Goal: Task Accomplishment & Management: Manage account settings

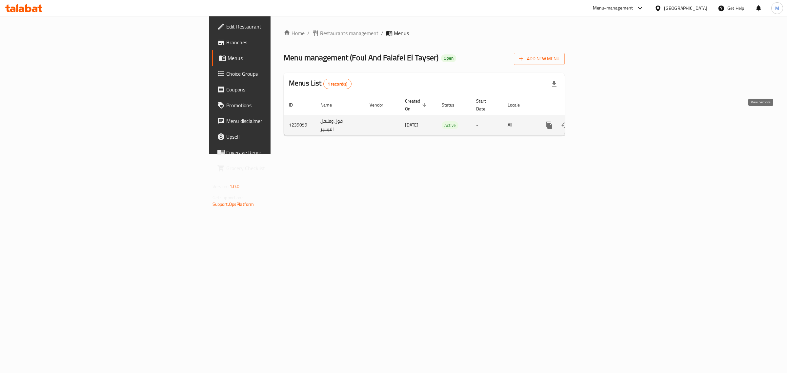
click at [600, 121] on icon "enhanced table" at bounding box center [596, 125] width 8 height 8
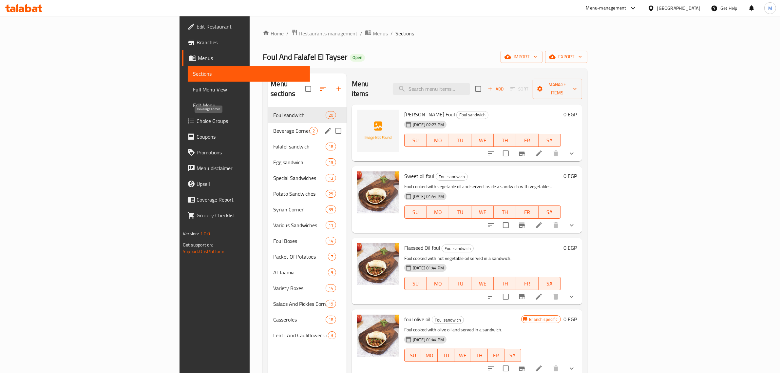
drag, startPoint x: 200, startPoint y: 120, endPoint x: 209, endPoint y: 102, distance: 19.6
click at [273, 127] on span "Beverage Corner" at bounding box center [291, 131] width 36 height 8
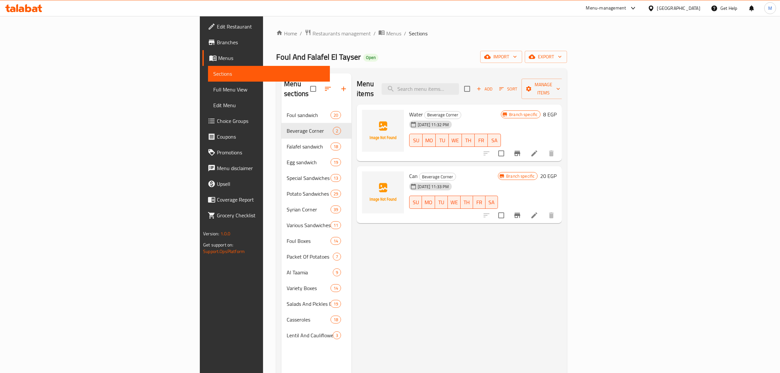
click at [282, 105] on nav "Foul sandwich 20 Beverage Corner 2 Falafel sandwich 18 Egg sandwich 19 Special …" at bounding box center [317, 225] width 70 height 241
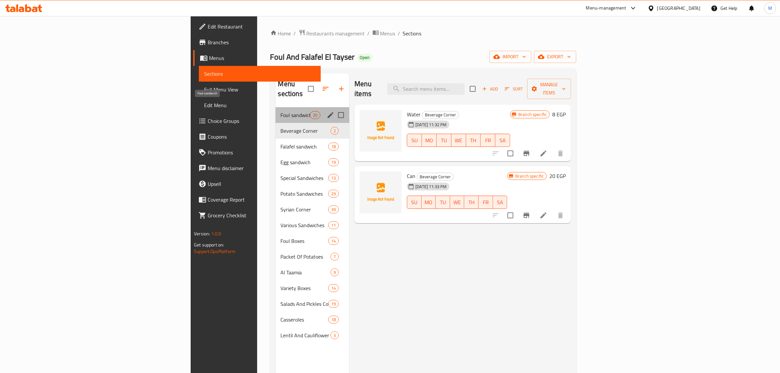
click at [281, 111] on span "Foul sandwich" at bounding box center [295, 115] width 29 height 8
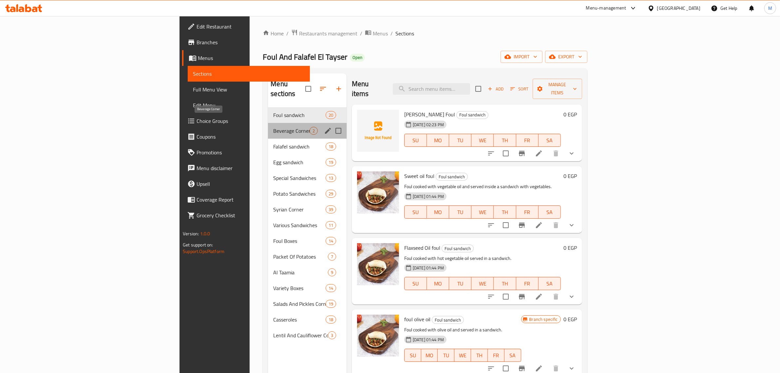
click at [273, 127] on span "Beverage Corner" at bounding box center [291, 131] width 36 height 8
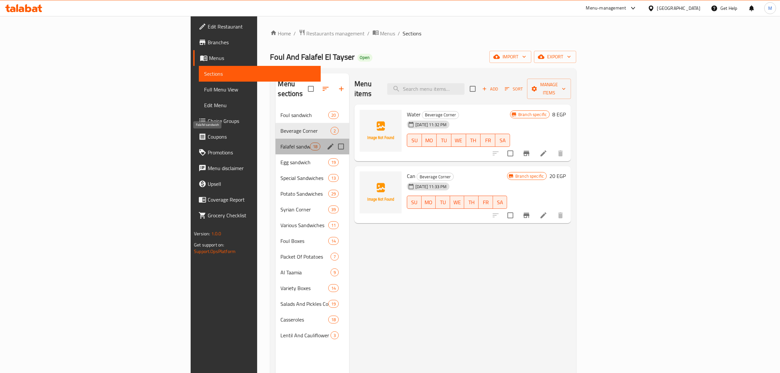
click at [281, 143] on span "Falafel sandwich" at bounding box center [295, 147] width 29 height 8
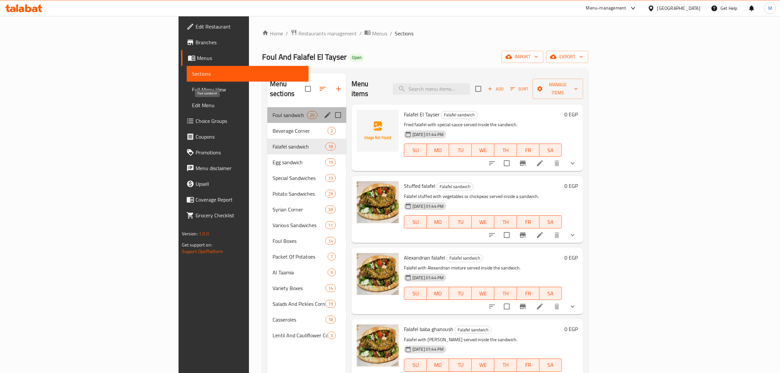
click at [273, 111] on span "Foul sandwich" at bounding box center [290, 115] width 34 height 8
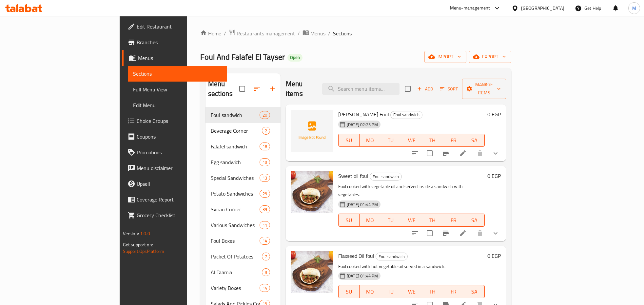
click at [338, 109] on span "[PERSON_NAME] Foul" at bounding box center [363, 114] width 51 height 10
copy h6 "[PERSON_NAME] Foul"
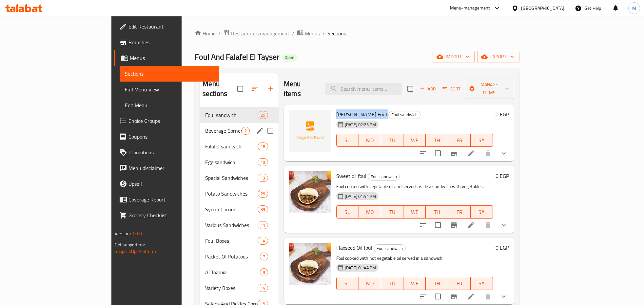
click at [200, 123] on div "Beverage Corner 2" at bounding box center [239, 131] width 79 height 16
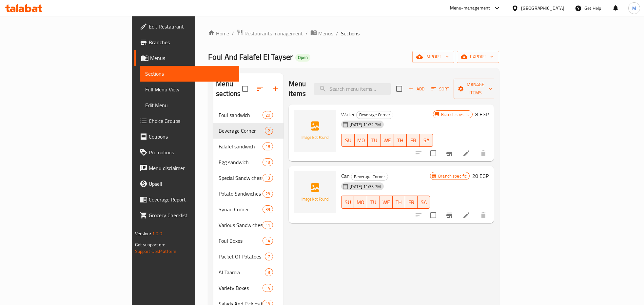
click at [341, 109] on span "Water" at bounding box center [348, 114] width 14 height 10
copy h6 "Water"
click at [341, 171] on span "Can" at bounding box center [345, 176] width 9 height 10
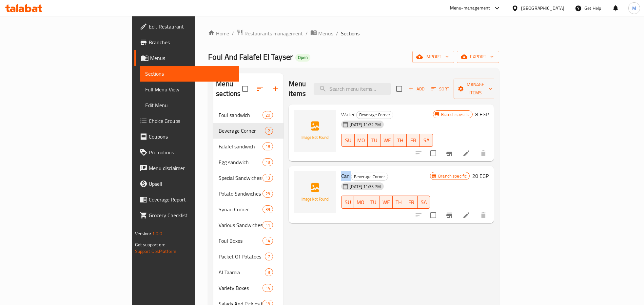
copy h6 "Can"
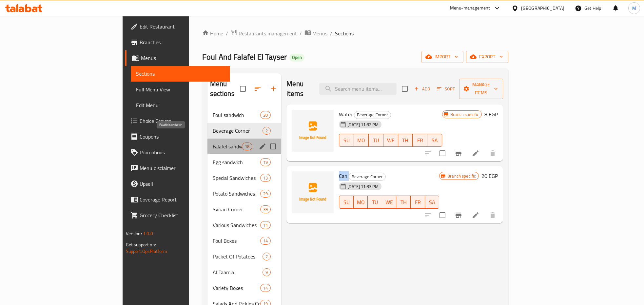
click at [213, 143] on span "Falafel sandwich" at bounding box center [227, 147] width 29 height 8
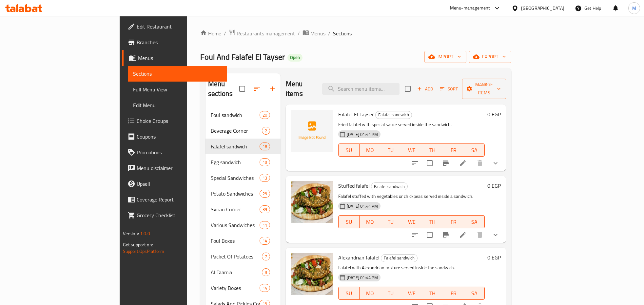
click at [338, 109] on span "Falafel El Tayser" at bounding box center [356, 114] width 36 height 10
copy h6 "Falafel El Tayser"
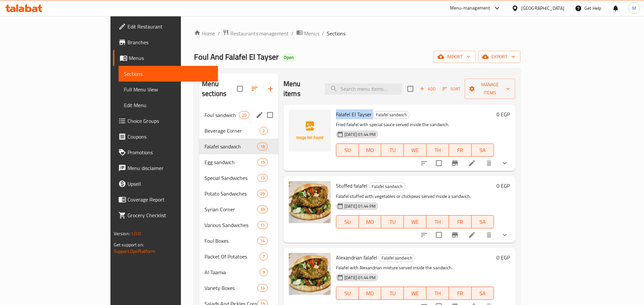
drag, startPoint x: 156, startPoint y: 101, endPoint x: 204, endPoint y: 118, distance: 50.3
click at [199, 107] on div "Foul sandwich 20" at bounding box center [238, 115] width 79 height 16
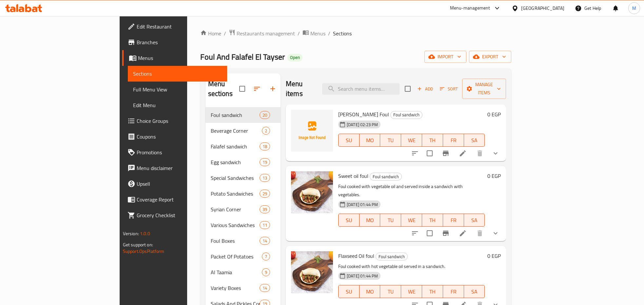
click at [338, 109] on span "[PERSON_NAME] Foul" at bounding box center [363, 114] width 51 height 10
copy h6 "[PERSON_NAME] Foul"
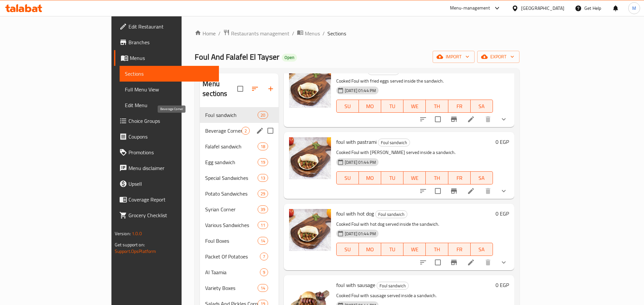
click at [205, 127] on span "Beverage Corner" at bounding box center [223, 131] width 36 height 8
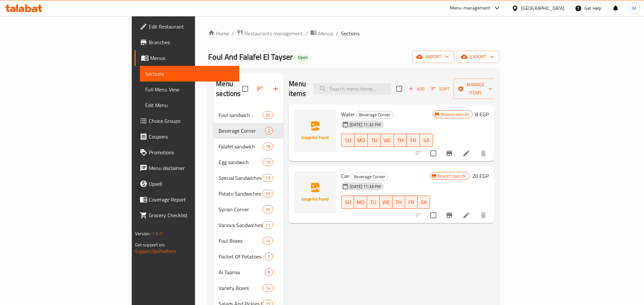
click at [341, 171] on span "Can" at bounding box center [345, 176] width 9 height 10
copy h6 "Can"
click at [341, 109] on span "Water" at bounding box center [348, 114] width 14 height 10
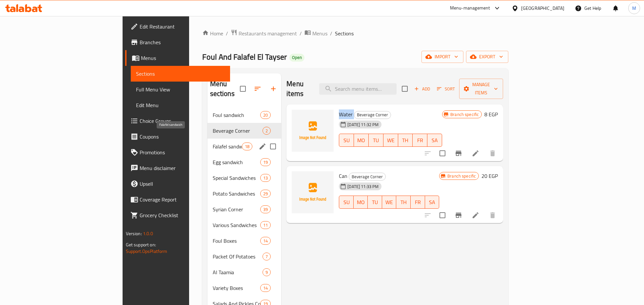
click at [213, 143] on span "Falafel sandwich" at bounding box center [227, 147] width 29 height 8
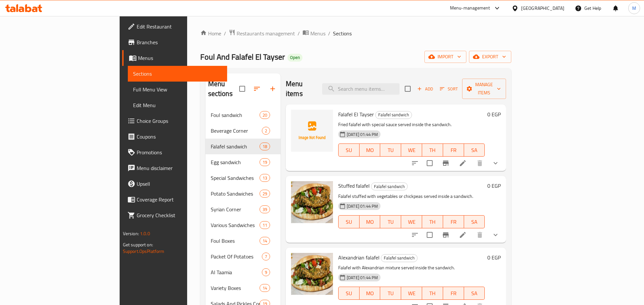
click at [338, 109] on span "Falafel El Tayser" at bounding box center [356, 114] width 36 height 10
copy h6 "Falafel El Tayser"
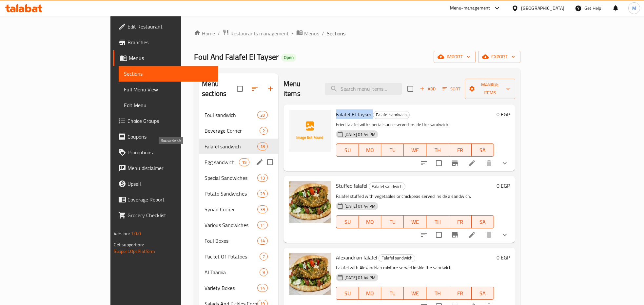
click at [205, 158] on span "Egg sandwich" at bounding box center [222, 162] width 34 height 8
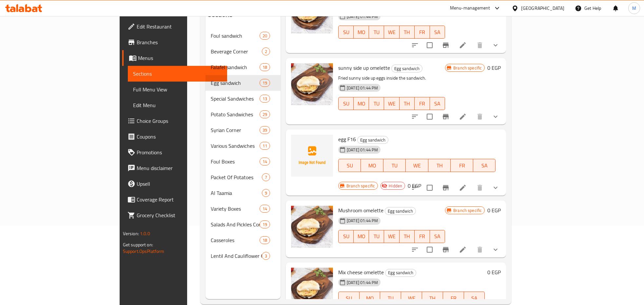
scroll to position [82, 0]
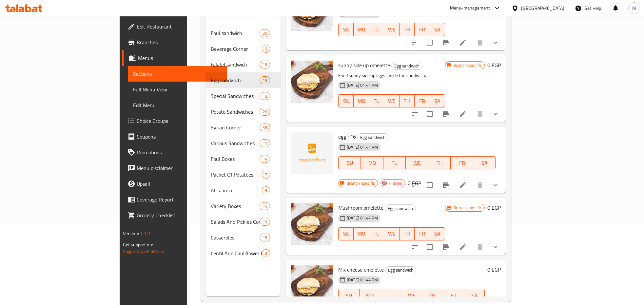
click at [338, 132] on span "egg F16" at bounding box center [347, 137] width 18 height 10
copy h6 "egg F16"
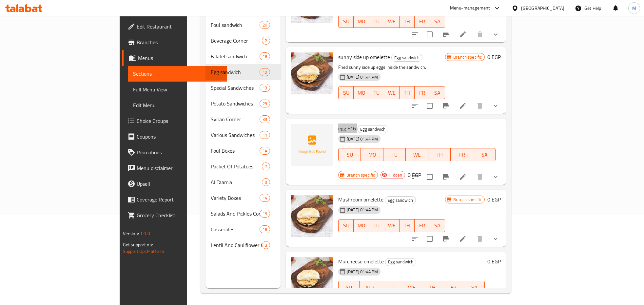
scroll to position [92, 0]
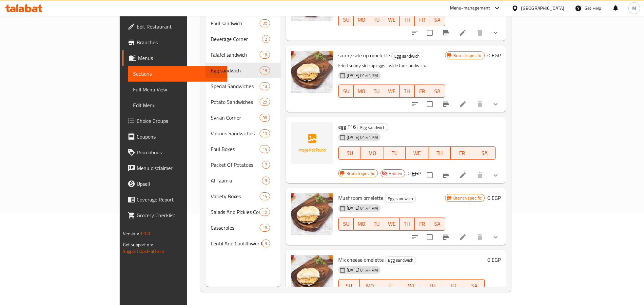
click at [338, 193] on span "Mushroom omelette" at bounding box center [360, 198] width 45 height 10
copy h6 "Mushroom omelette"
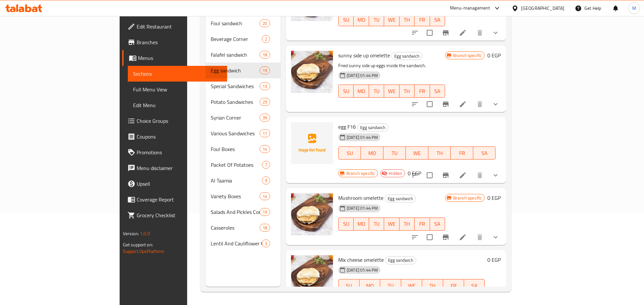
click at [338, 255] on span "Mix cheese omelette" at bounding box center [361, 260] width 46 height 10
copy h6 "Mix cheese omelette"
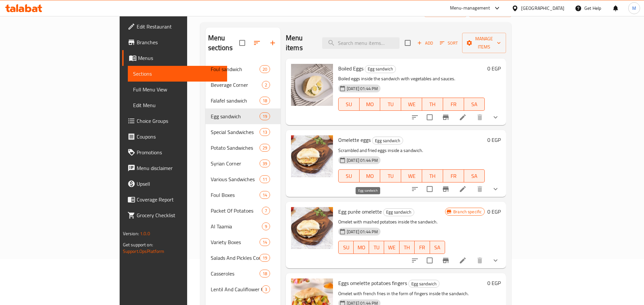
scroll to position [0, 0]
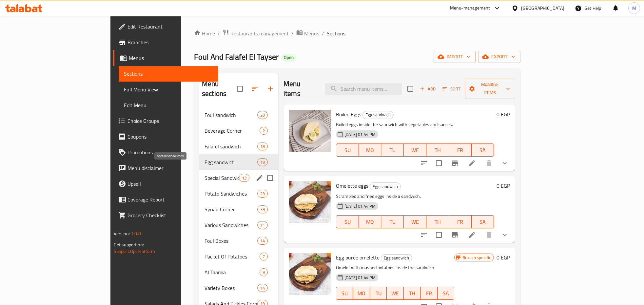
click at [205, 174] on span "Special Sandwiches" at bounding box center [222, 178] width 34 height 8
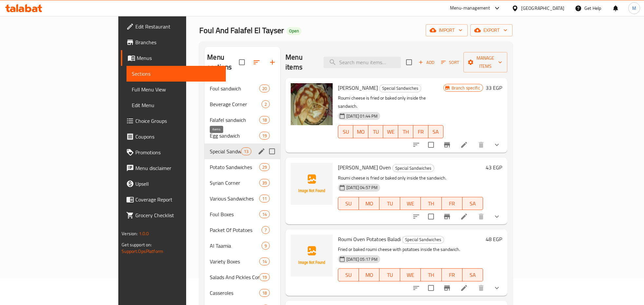
scroll to position [41, 0]
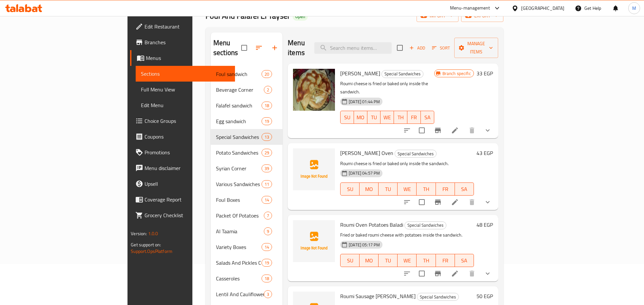
click at [340, 148] on span "[PERSON_NAME] Oven" at bounding box center [366, 153] width 53 height 10
click at [340, 220] on span "Roumi Oven Potatoes Baladi" at bounding box center [371, 225] width 63 height 10
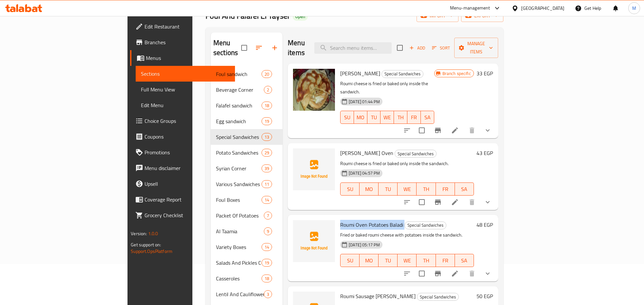
click at [340, 220] on span "Roumi Oven Potatoes Baladi" at bounding box center [371, 225] width 63 height 10
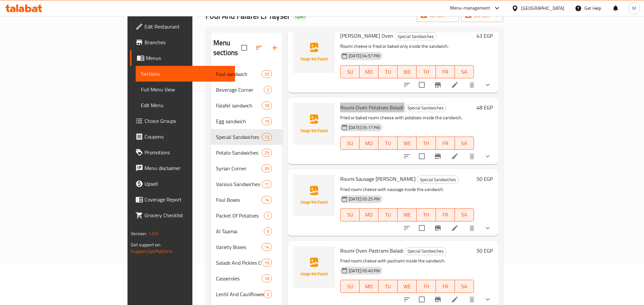
scroll to position [123, 0]
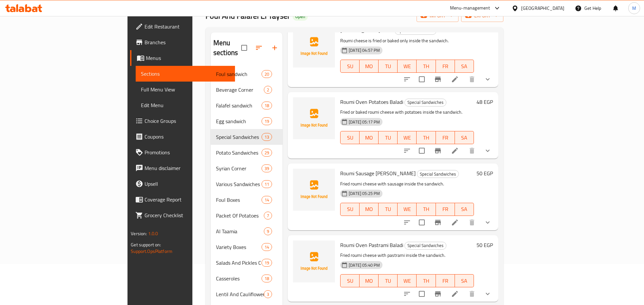
click at [343, 168] on span "Roumi Sausage [PERSON_NAME]" at bounding box center [377, 173] width 75 height 10
click at [340, 240] on span "Roumi Oven Pastrami Baladi" at bounding box center [371, 245] width 63 height 10
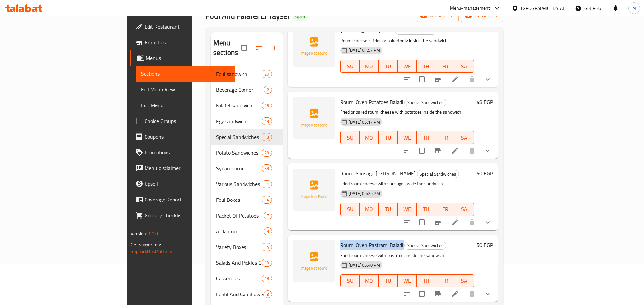
click at [340, 240] on span "Roumi Oven Pastrami Baladi" at bounding box center [371, 245] width 63 height 10
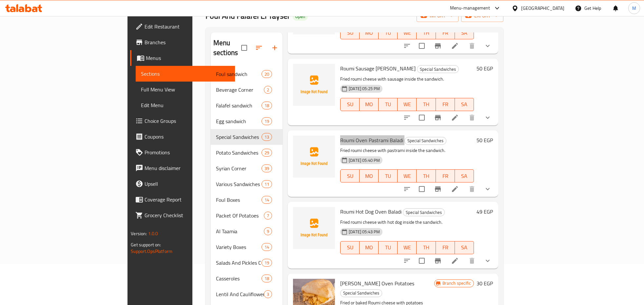
scroll to position [246, 0]
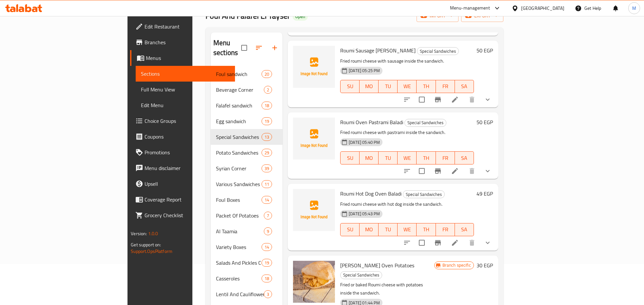
click at [340, 189] on span "Roumi Hot Dog Oven Baladi" at bounding box center [370, 194] width 61 height 10
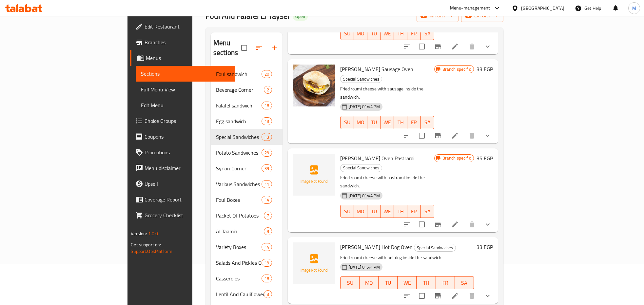
scroll to position [533, 0]
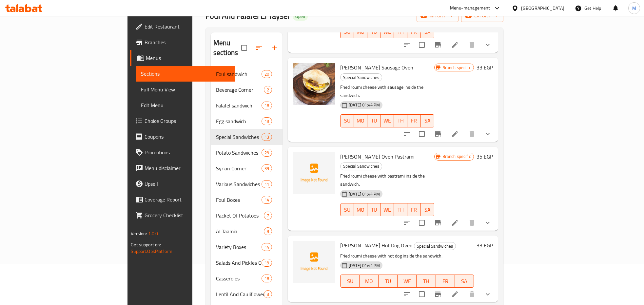
click at [343, 152] on span "[PERSON_NAME] Oven Pastrami" at bounding box center [377, 157] width 74 height 10
click at [340, 241] on span "[PERSON_NAME] Hot Dog Oven" at bounding box center [376, 246] width 72 height 10
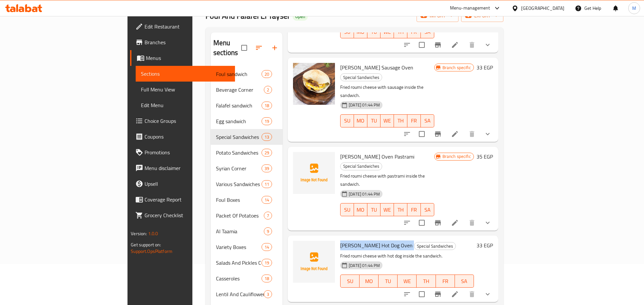
click at [340, 241] on span "[PERSON_NAME] Hot Dog Oven" at bounding box center [376, 246] width 72 height 10
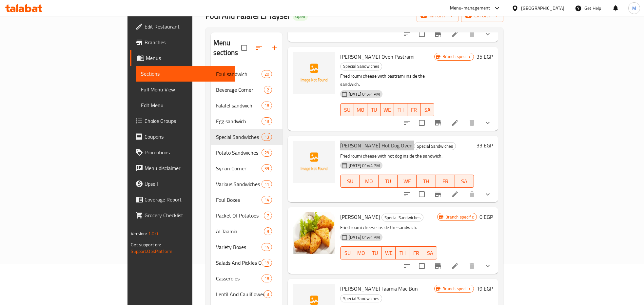
scroll to position [641, 0]
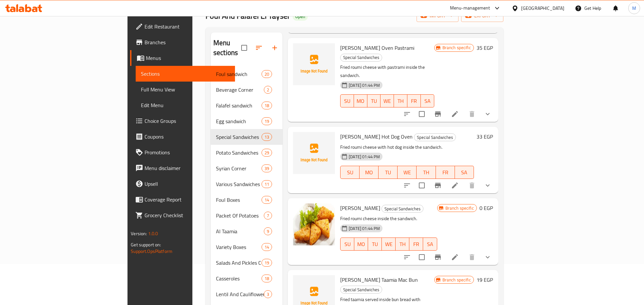
click at [340, 275] on span "[PERSON_NAME] Taamia Mac Bun" at bounding box center [379, 280] width 78 height 10
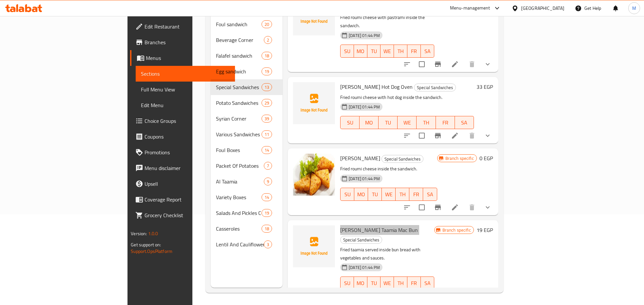
scroll to position [92, 0]
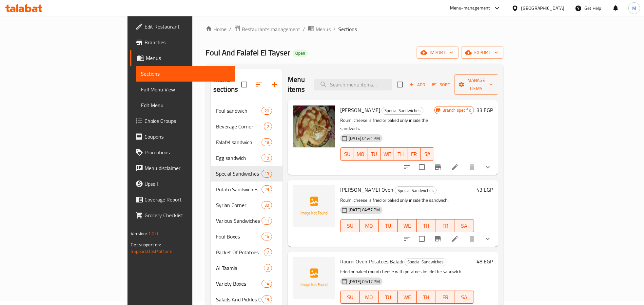
scroll to position [0, 0]
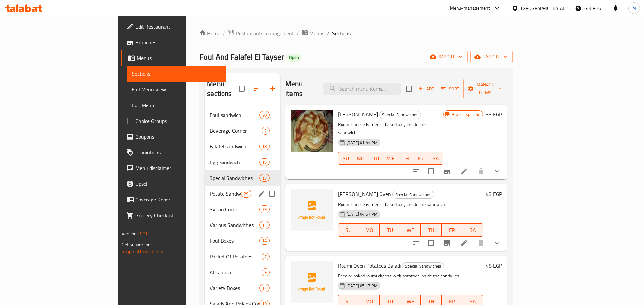
click at [210, 190] on span "Potato Sandwiches" at bounding box center [225, 194] width 31 height 8
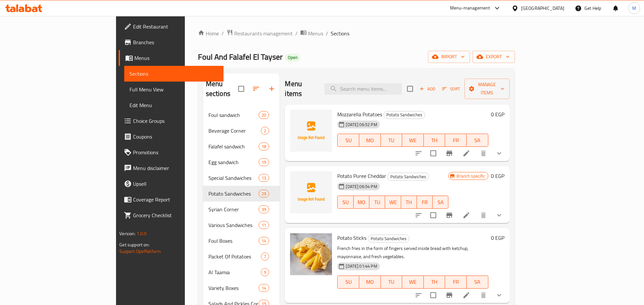
click at [337, 109] on span "Mozzarella Potatoes" at bounding box center [359, 114] width 45 height 10
click at [348, 171] on span "Potato Puree Cheddar" at bounding box center [361, 176] width 49 height 10
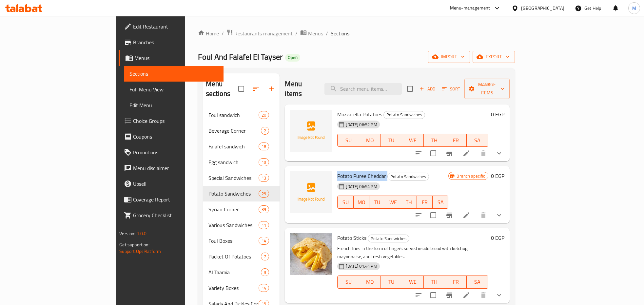
click at [348, 171] on span "Potato Puree Cheddar" at bounding box center [361, 176] width 49 height 10
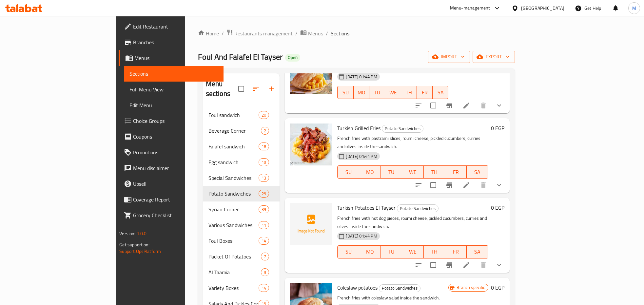
scroll to position [1639, 0]
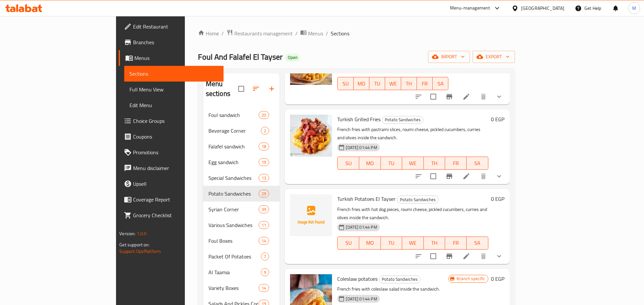
click at [340, 194] on span "Turkish Potatoes El Tayser" at bounding box center [366, 199] width 58 height 10
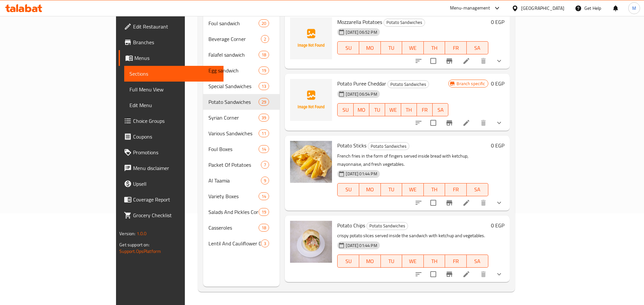
scroll to position [0, 0]
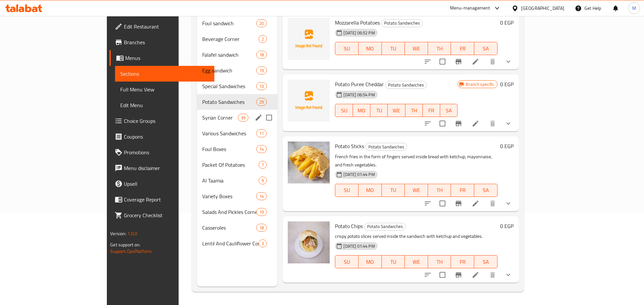
drag, startPoint x: 170, startPoint y: 106, endPoint x: 210, endPoint y: 117, distance: 41.1
click at [202, 114] on span "Syrian Corner" at bounding box center [220, 118] width 36 height 8
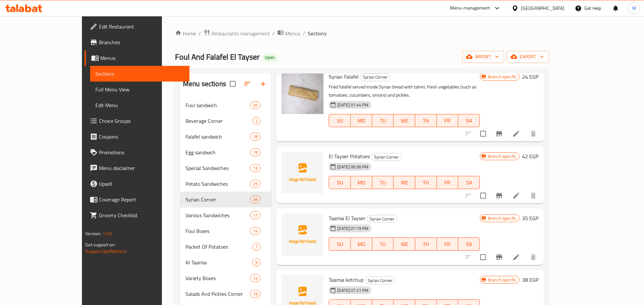
scroll to position [41, 0]
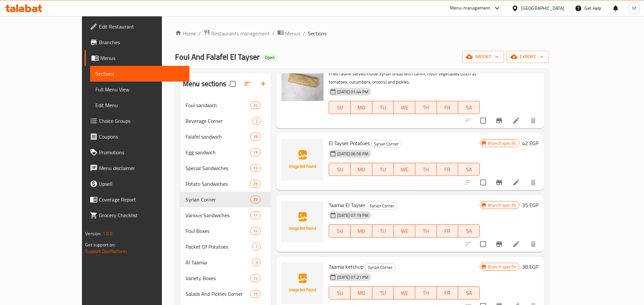
click at [331, 138] on span "El Tayser Potatoes" at bounding box center [349, 143] width 41 height 10
click at [330, 200] on span "Taamia El Tayser" at bounding box center [347, 205] width 37 height 10
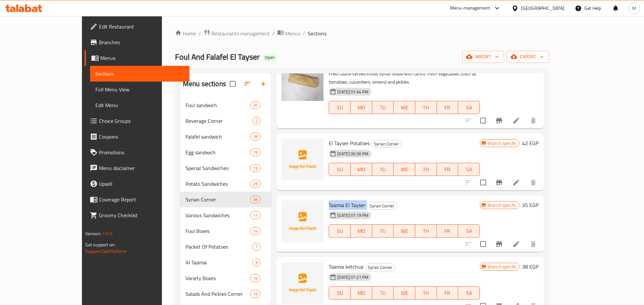
click at [330, 200] on span "Taamia El Tayser" at bounding box center [347, 205] width 37 height 10
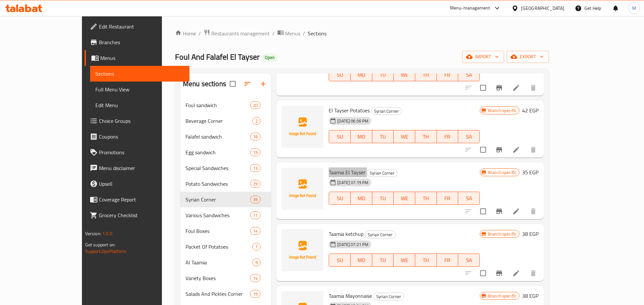
scroll to position [123, 0]
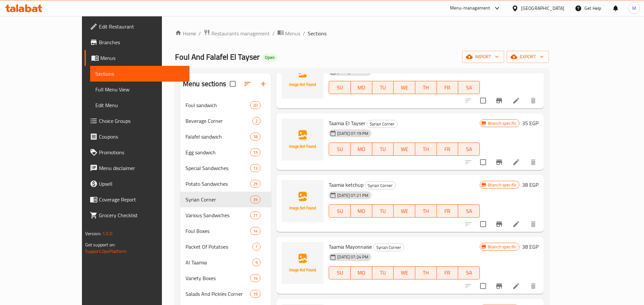
click at [330, 180] on span "Taamia ketchup" at bounding box center [346, 185] width 35 height 10
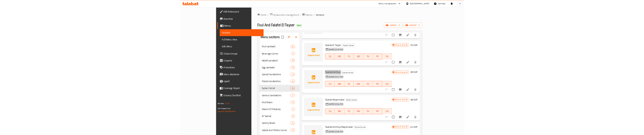
scroll to position [164, 0]
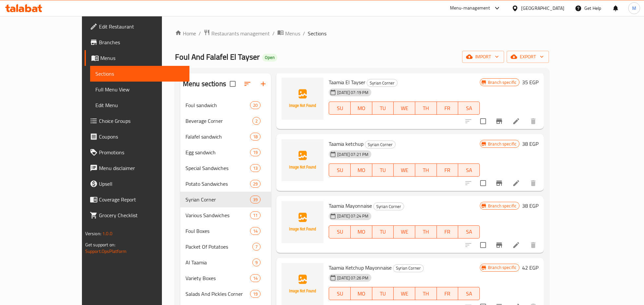
click at [329, 201] on span "Taamia Mayonnaise" at bounding box center [350, 206] width 43 height 10
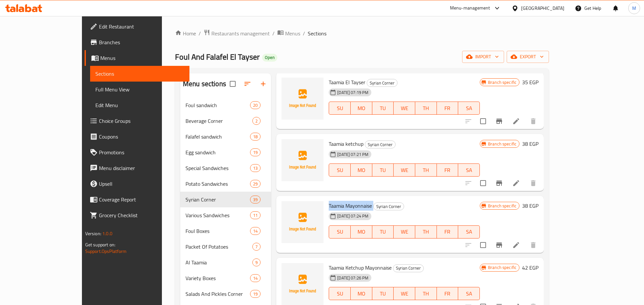
click at [329, 201] on span "Taamia Mayonnaise" at bounding box center [350, 206] width 43 height 10
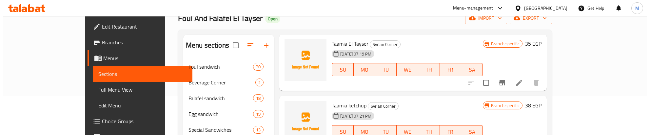
scroll to position [41, 0]
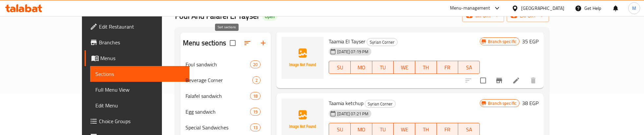
click at [244, 41] on icon "button" at bounding box center [248, 43] width 8 height 8
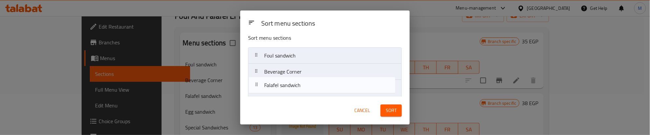
drag, startPoint x: 271, startPoint y: 94, endPoint x: 271, endPoint y: 80, distance: 13.8
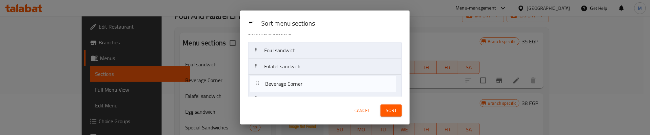
drag, startPoint x: 271, startPoint y: 72, endPoint x: 272, endPoint y: 88, distance: 15.5
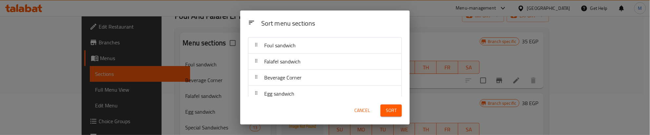
drag, startPoint x: 300, startPoint y: 97, endPoint x: 302, endPoint y: 85, distance: 12.2
click at [302, 85] on div "Sort menu sections Sort menu sections Foul sandwich Falafel sandwich Beverage C…" at bounding box center [324, 67] width 169 height 114
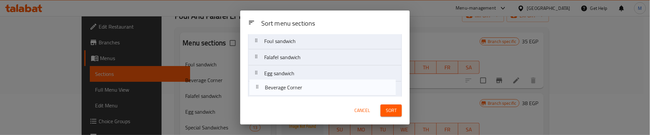
drag, startPoint x: 302, startPoint y: 82, endPoint x: 303, endPoint y: 94, distance: 12.5
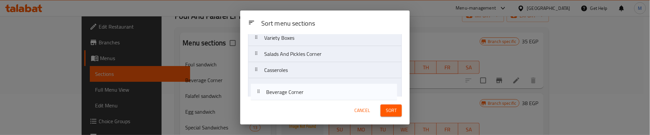
scroll to position [202, 0]
drag, startPoint x: 307, startPoint y: 88, endPoint x: 310, endPoint y: 93, distance: 6.6
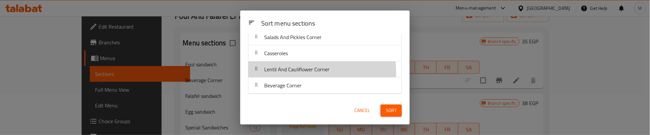
drag, startPoint x: 299, startPoint y: 71, endPoint x: 299, endPoint y: 67, distance: 3.9
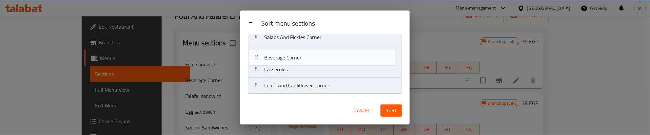
drag, startPoint x: 299, startPoint y: 82, endPoint x: 299, endPoint y: 48, distance: 34.4
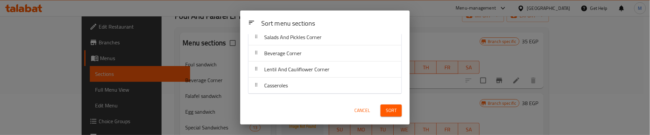
click at [386, 107] on span "Sort" at bounding box center [391, 110] width 11 height 8
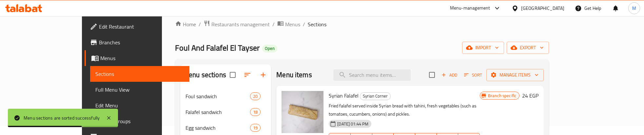
scroll to position [0, 0]
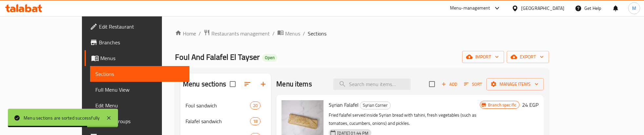
click at [284, 52] on div "Foul And Falafel El Tayser Open import export" at bounding box center [362, 57] width 374 height 12
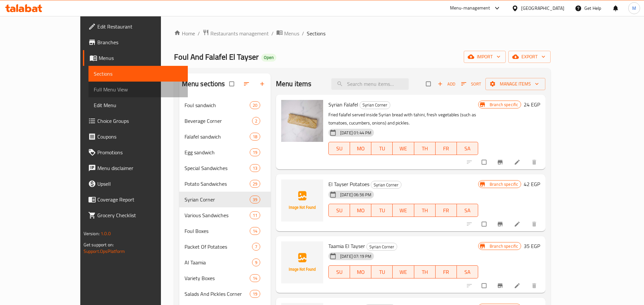
click at [94, 90] on span "Full Menu View" at bounding box center [138, 90] width 89 height 8
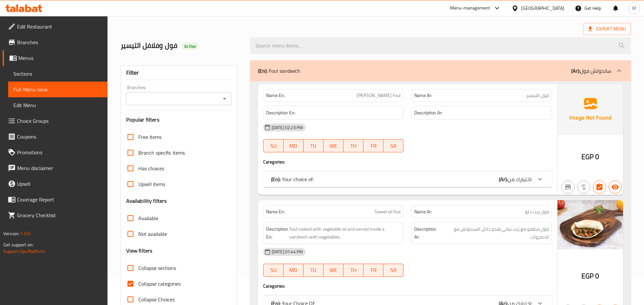
scroll to position [41, 0]
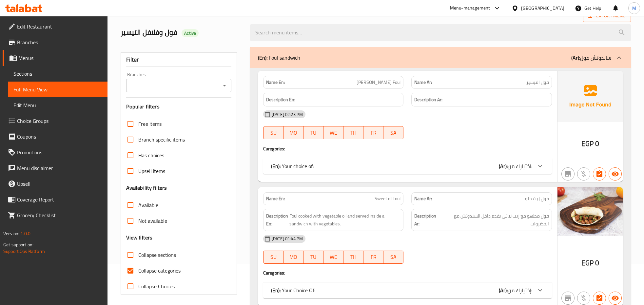
click at [543, 82] on span "فول التيسير" at bounding box center [537, 82] width 23 height 7
copy span "فول التيسير"
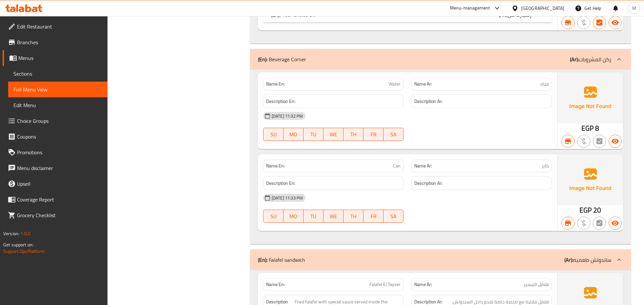
scroll to position [2499, 0]
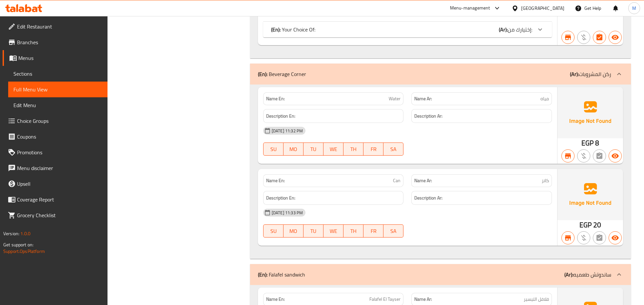
click at [542, 95] on span "مياه" at bounding box center [545, 98] width 9 height 7
copy span "مياه"
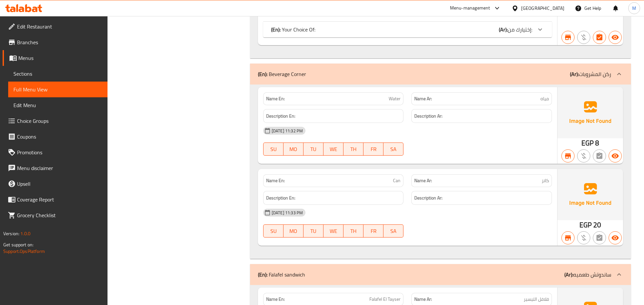
click at [545, 177] on span "كانز" at bounding box center [545, 180] width 7 height 7
copy span "كانز"
click at [486, 126] on div "[DATE] 11:32 PM" at bounding box center [407, 131] width 297 height 16
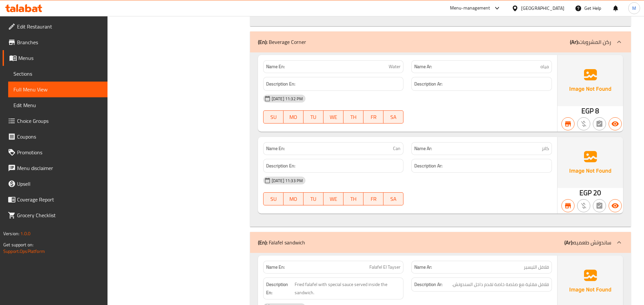
scroll to position [2581, 0]
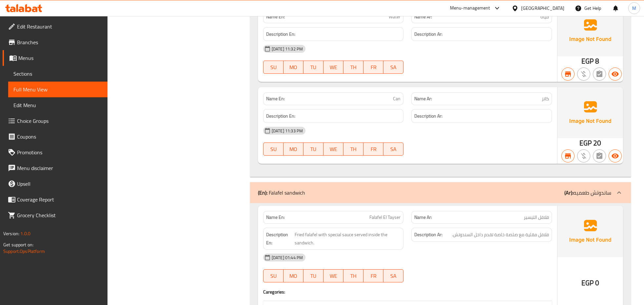
click at [537, 214] on span "فلافل التيسير" at bounding box center [536, 217] width 25 height 7
copy span "فلافل التيسير"
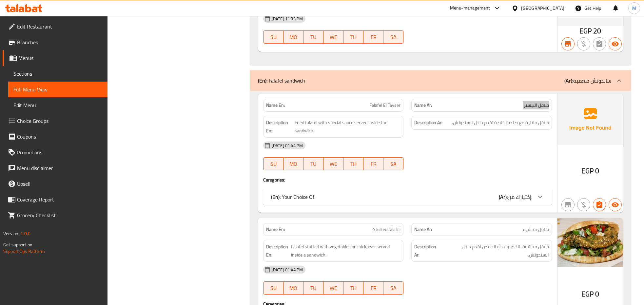
scroll to position [2704, 0]
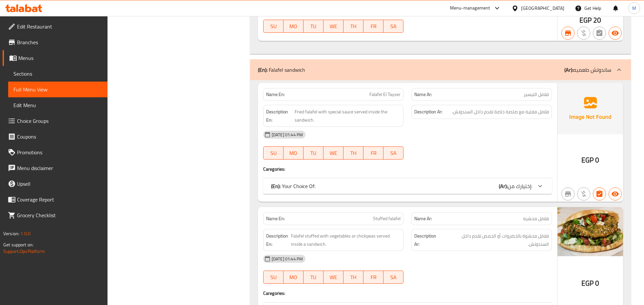
click at [459, 135] on div "20-06-2024 01:44 PM SU MO TU WE TH FR SA" at bounding box center [407, 145] width 297 height 37
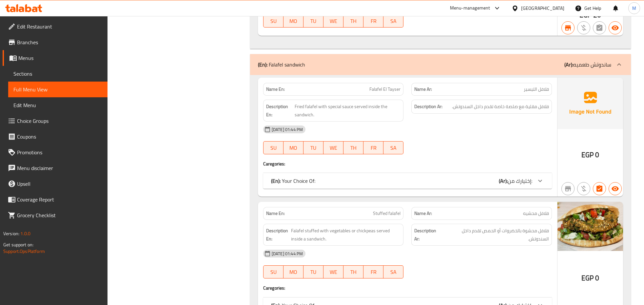
scroll to position [2745, 0]
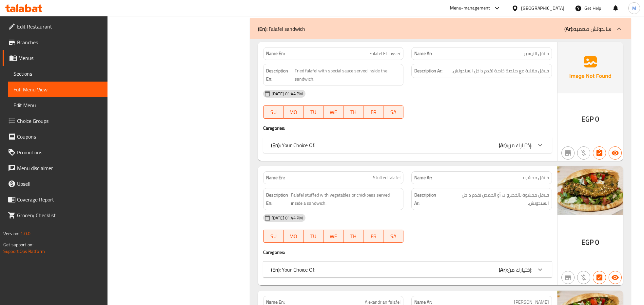
click at [437, 98] on div "20-06-2024 01:44 PM SU MO TU WE TH FR SA" at bounding box center [407, 104] width 297 height 37
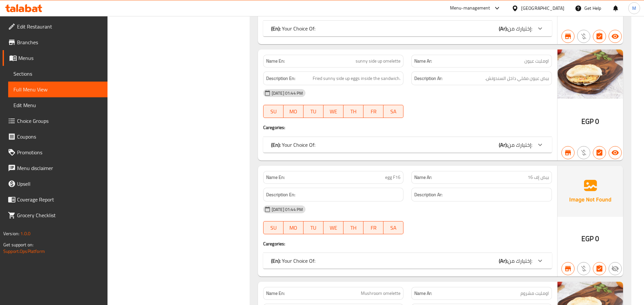
click at [538, 174] on span "بيض إف 16" at bounding box center [538, 177] width 21 height 7
copy span "بيض إف 16"
click at [468, 85] on div "20-06-2024 01:44 PM SU MO TU WE TH FR SA" at bounding box center [407, 103] width 297 height 37
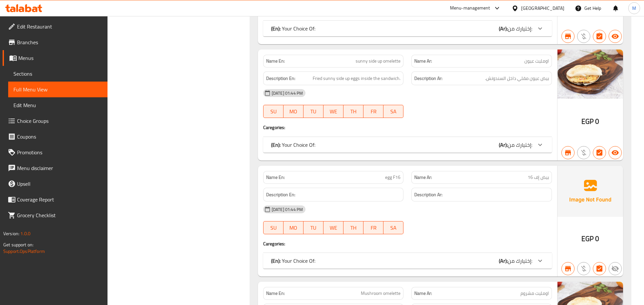
scroll to position [7259, 0]
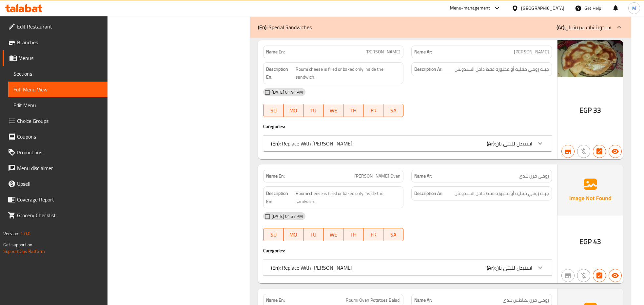
click at [530, 173] on span "رومي فرن بلدي" at bounding box center [534, 176] width 30 height 7
copy span "رومي فرن بلدي"
click at [497, 84] on div "20-06-2024 01:44 PM SU MO TU WE TH FR SA" at bounding box center [407, 102] width 297 height 37
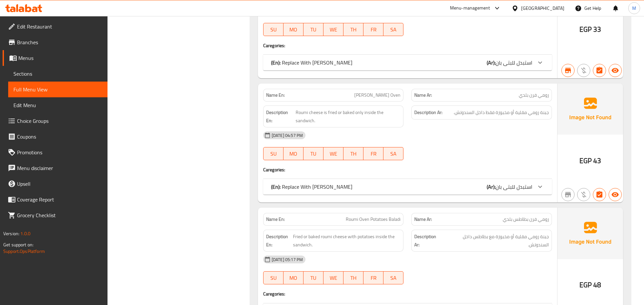
scroll to position [7341, 0]
click at [530, 215] on span "رومي فرن بطاطس بلدي" at bounding box center [526, 218] width 46 height 7
copy span "رومي فرن بطاطس بلدي"
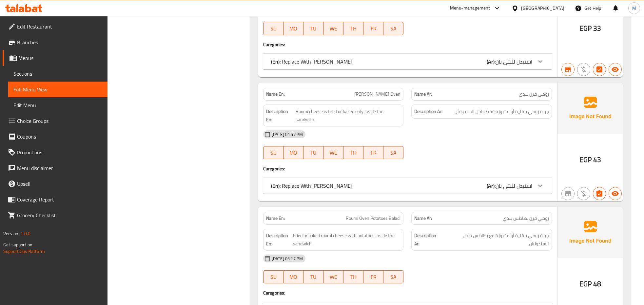
click at [484, 131] on div "26-09-2025 04:57 PM SU MO TU WE TH FR SA" at bounding box center [407, 145] width 297 height 37
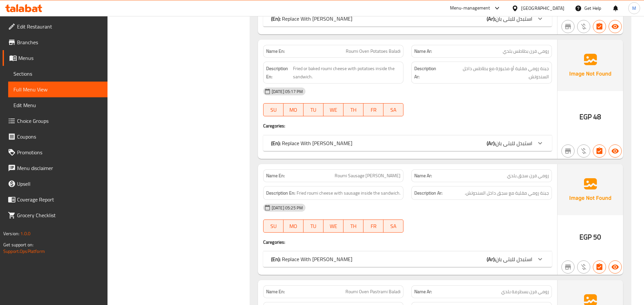
click at [519, 172] on span "رومي فرن سجق بلدي" at bounding box center [528, 175] width 42 height 7
copy span "رومي فرن سجق بلدي"
click at [453, 89] on div "26-09-2025 05:17 PM SU MO TU WE TH FR SA" at bounding box center [407, 102] width 297 height 37
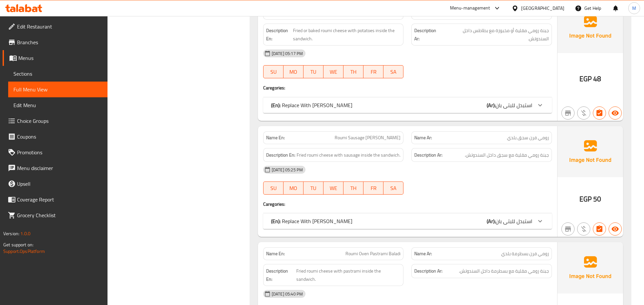
scroll to position [7590, 0]
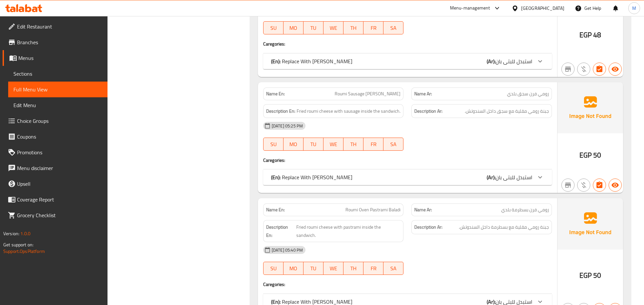
click at [523, 207] on span "رومي فرن بسطرمة بلدي" at bounding box center [525, 210] width 48 height 7
copy span "رومي فرن بسطرمة بلدي"
click at [505, 147] on div at bounding box center [481, 151] width 148 height 8
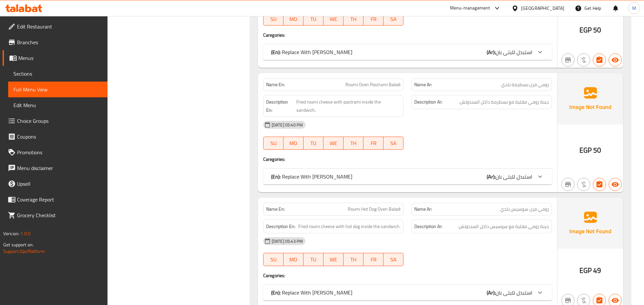
scroll to position [7716, 0]
click at [509, 205] on span "رومي فرن سوسيس بلدي" at bounding box center [524, 208] width 49 height 7
copy span "رومي فرن سوسيس بلدي"
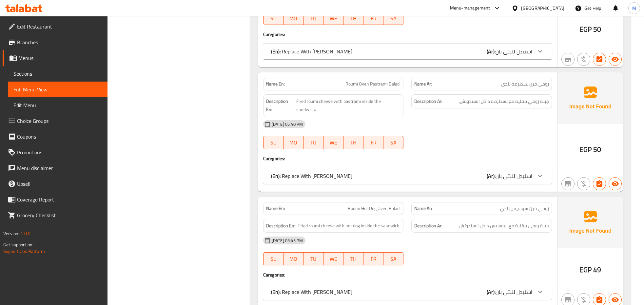
click at [487, 116] on div "26-09-2025 05:40 PM SU MO TU WE TH FR SA" at bounding box center [407, 134] width 297 height 37
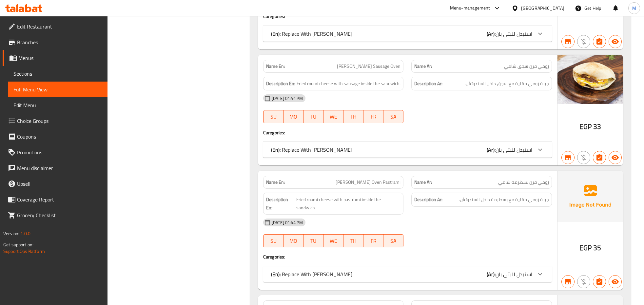
click at [516, 179] on span "رومي فرن بسطرمة شامي" at bounding box center [523, 182] width 51 height 7
click at [503, 90] on div "20-06-2024 01:44 PM SU MO TU WE TH FR SA" at bounding box center [407, 108] width 297 height 37
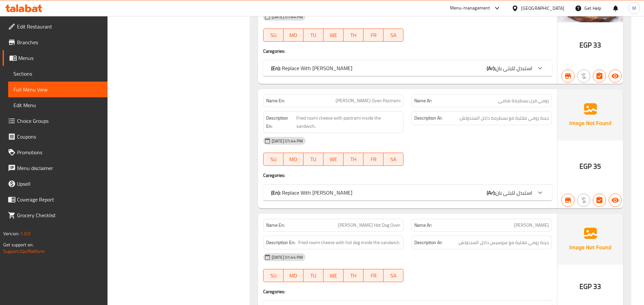
scroll to position [8181, 0]
click at [514, 222] on span "رومي فرن سوسيس شامي" at bounding box center [531, 225] width 35 height 7
click at [505, 133] on div "20-06-2024 01:44 PM SU MO TU WE TH FR SA" at bounding box center [407, 151] width 297 height 37
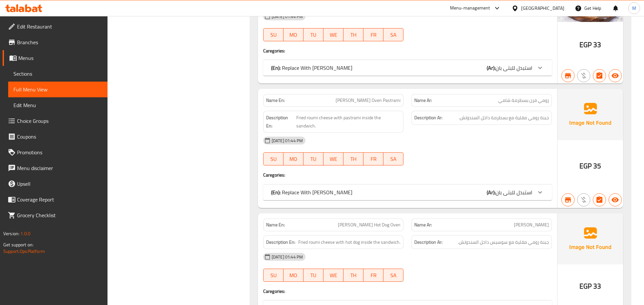
scroll to position [8449, 0]
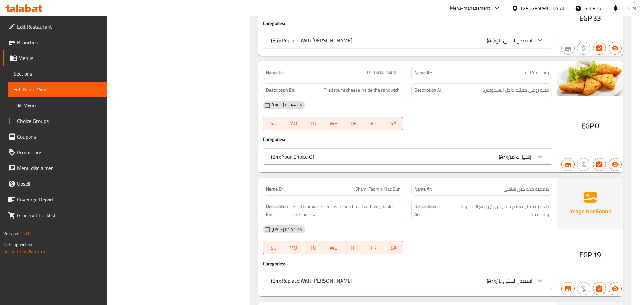
click at [523, 186] on span "طعميه ماك كيزر شامي" at bounding box center [526, 189] width 45 height 7
click at [478, 126] on div at bounding box center [481, 130] width 148 height 8
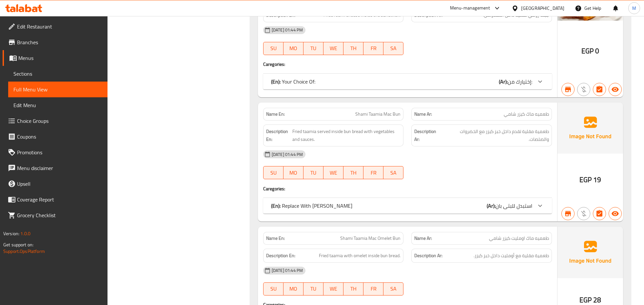
scroll to position [8531, 0]
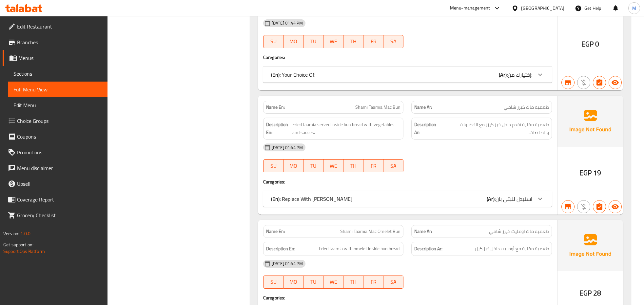
click at [516, 228] on span "طعميه ماك اومليت كيزر شامي" at bounding box center [519, 231] width 60 height 7
click at [492, 140] on div "[DATE] 01:44 PM" at bounding box center [407, 148] width 297 height 16
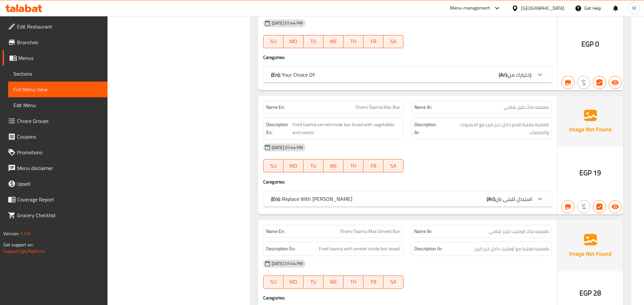
scroll to position [8727, 0]
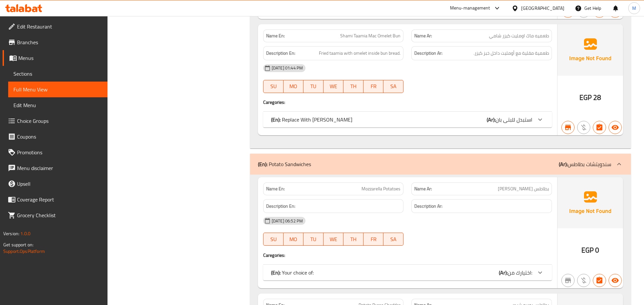
click at [532, 186] on span "بطاطس موتزاريلا" at bounding box center [523, 189] width 51 height 7
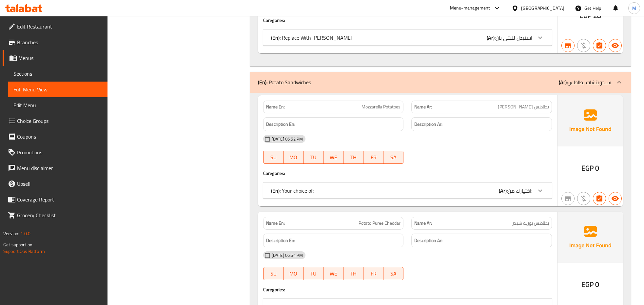
click at [527, 220] on span "بطاطس بوريه شيدر" at bounding box center [530, 223] width 37 height 7
click at [432, 131] on div "[DATE] 06:52 PM" at bounding box center [407, 139] width 297 height 16
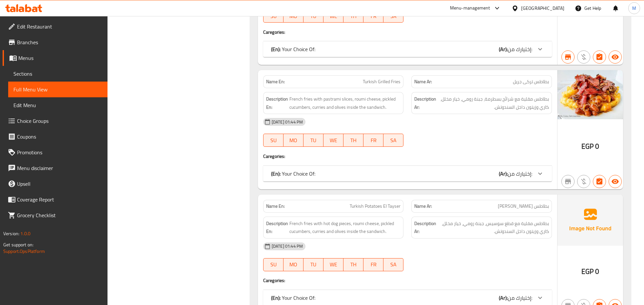
click at [522, 203] on span "بطاطس تركى التيسير" at bounding box center [523, 206] width 51 height 7
click at [461, 153] on h4 "Caregories:" at bounding box center [407, 156] width 289 height 7
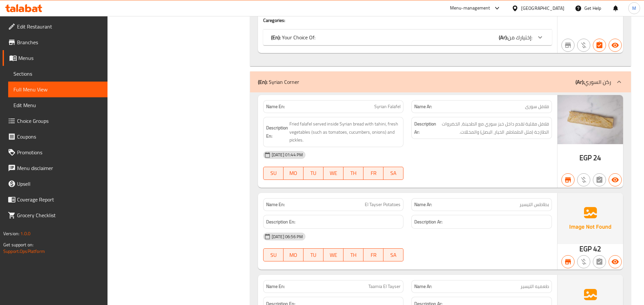
click at [531, 201] on span "بطاطس التيسير" at bounding box center [535, 204] width 30 height 7
click at [427, 147] on div "[DATE] 01:44 PM" at bounding box center [407, 155] width 297 height 16
click at [529, 283] on span "طعميه التيسير" at bounding box center [535, 286] width 29 height 7
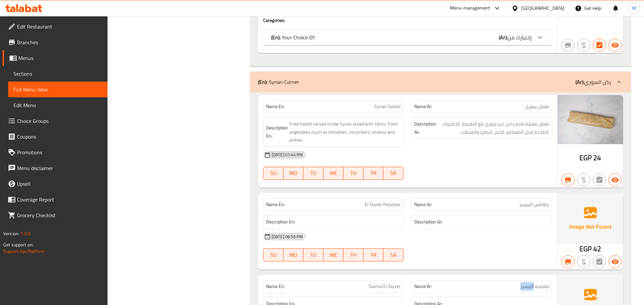
click at [529, 283] on span "طعميه التيسير" at bounding box center [535, 286] width 29 height 7
click at [473, 229] on div "[DATE] 06:56 PM" at bounding box center [407, 237] width 297 height 16
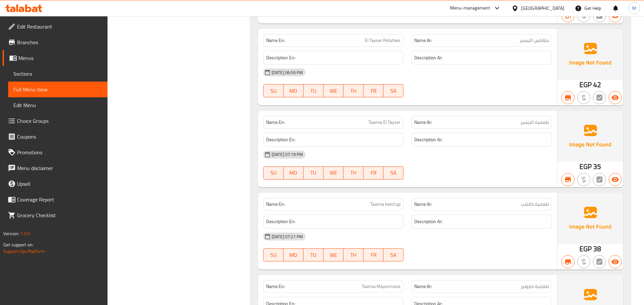
click at [529, 201] on span "طعمية كاتشب" at bounding box center [535, 204] width 28 height 7
click at [502, 229] on div "[DATE] 07:21 PM" at bounding box center [407, 237] width 297 height 16
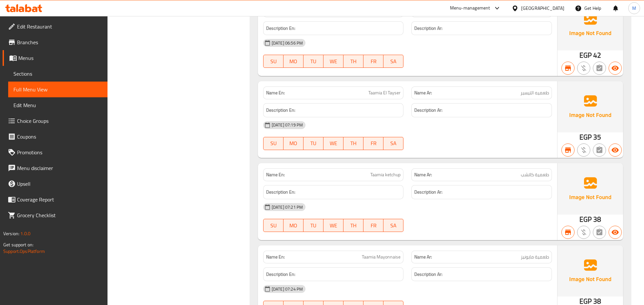
scroll to position [12624, 0]
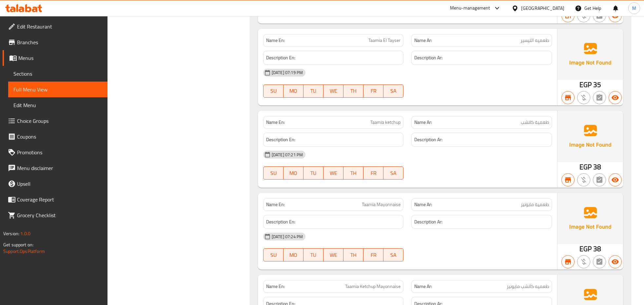
click at [538, 201] on span "طعمية مايونيز" at bounding box center [535, 204] width 28 height 7
click at [479, 147] on div "26-09-2025 07:21 PM SU MO TU WE TH FR SA" at bounding box center [407, 165] width 297 height 37
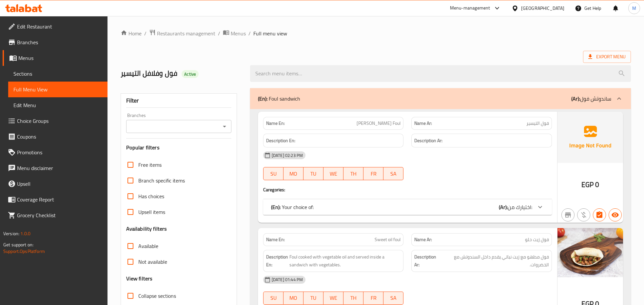
click at [538, 124] on span "فول التيسير" at bounding box center [537, 123] width 23 height 7
click at [413, 36] on ol "Home / Restaurants management / Menus / Full menu view" at bounding box center [376, 33] width 510 height 9
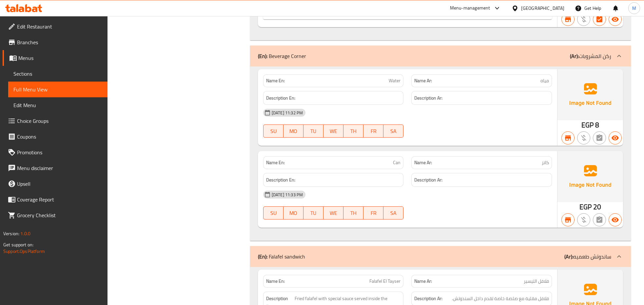
click at [548, 159] on span "كانز" at bounding box center [545, 162] width 7 height 7
click at [455, 105] on div "[DATE] 11:32 PM" at bounding box center [407, 113] width 297 height 16
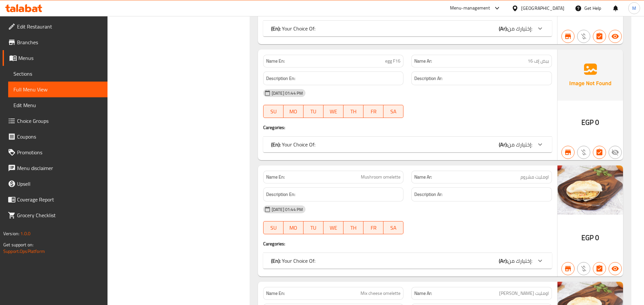
click at [528, 174] on span "اومليت مشروم" at bounding box center [535, 177] width 29 height 7
click at [476, 202] on div "[DATE] 01:44 PM" at bounding box center [407, 210] width 297 height 16
click at [538, 290] on span "اومليت ميكس جبن" at bounding box center [524, 293] width 50 height 7
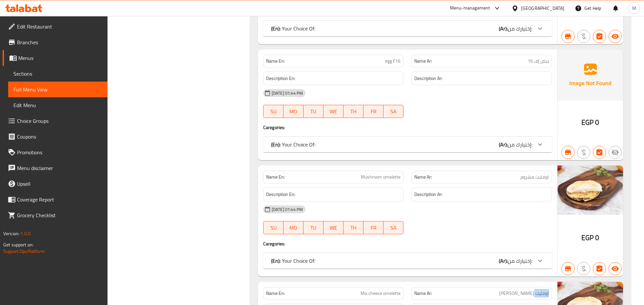
click at [538, 290] on span "اومليت ميكس جبن" at bounding box center [524, 293] width 50 height 7
click at [474, 114] on div at bounding box center [481, 118] width 148 height 8
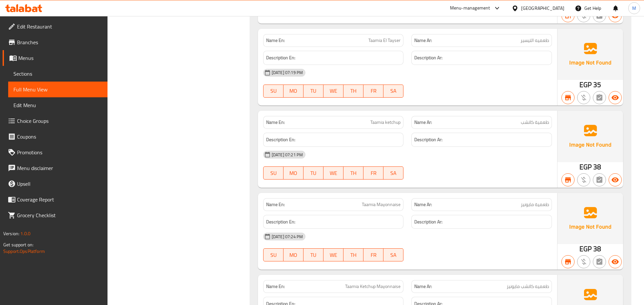
click at [540, 201] on span "طعمية مايونيز" at bounding box center [535, 204] width 28 height 7
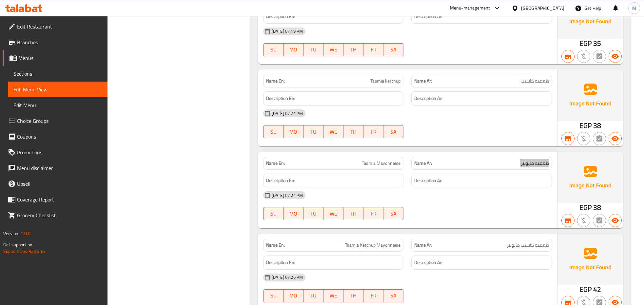
scroll to position [12747, 0]
click at [527, 160] on span "طعميه كاتشب مايونيز" at bounding box center [528, 163] width 42 height 7
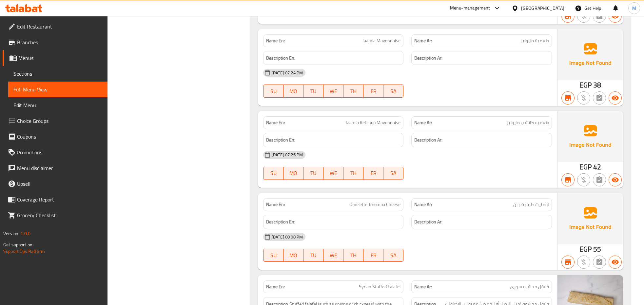
click at [533, 201] on span "اومليت طرمبة جبن" at bounding box center [531, 204] width 36 height 7
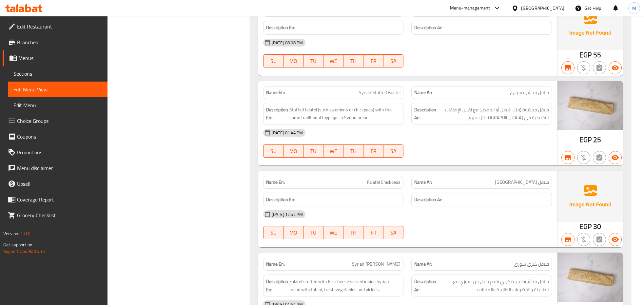
scroll to position [13034, 0]
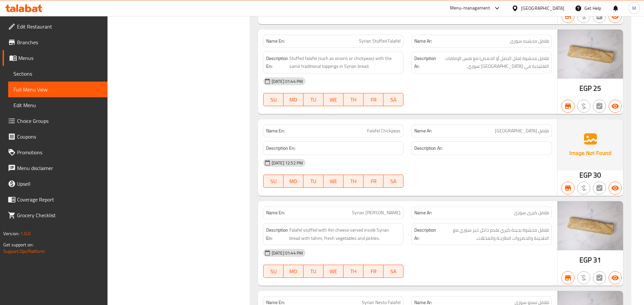
click at [538, 128] on span "فلافل حمص" at bounding box center [522, 131] width 54 height 7
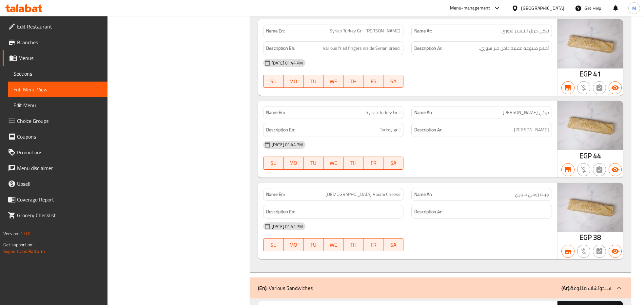
scroll to position [15615, 0]
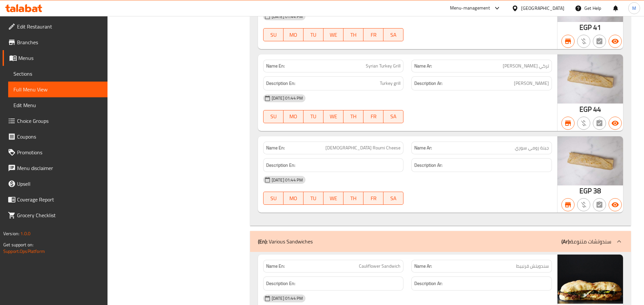
click at [530, 145] on span "جبنة رومي سوري" at bounding box center [532, 148] width 34 height 7
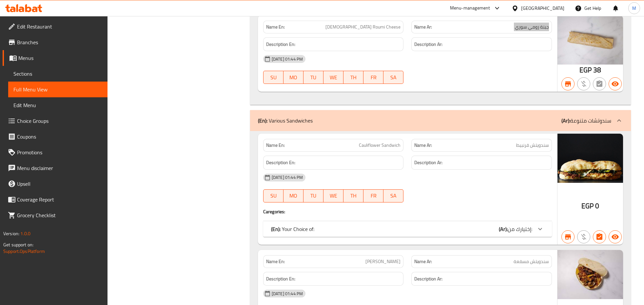
scroll to position [15697, 0]
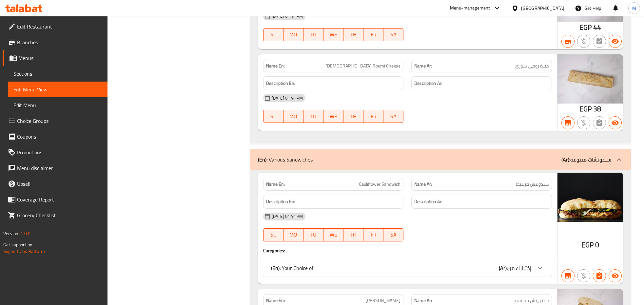
click at [533, 181] on span "سندويتش قرنبيط" at bounding box center [532, 184] width 33 height 7
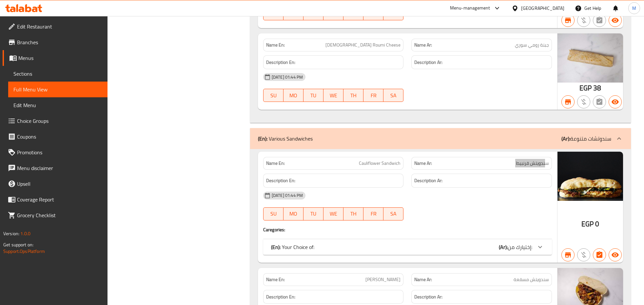
scroll to position [15738, 0]
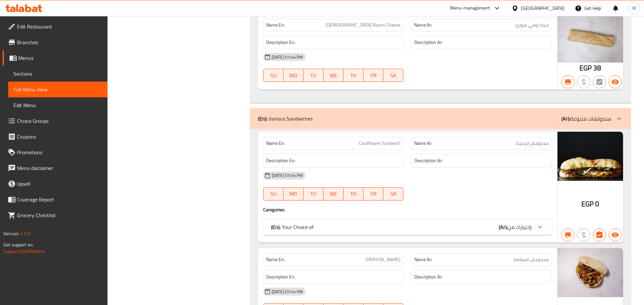
click at [529, 256] on span "سندويتش مسقعة" at bounding box center [531, 259] width 35 height 7
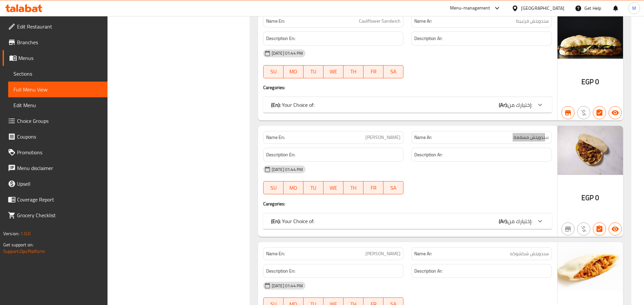
scroll to position [15943, 0]
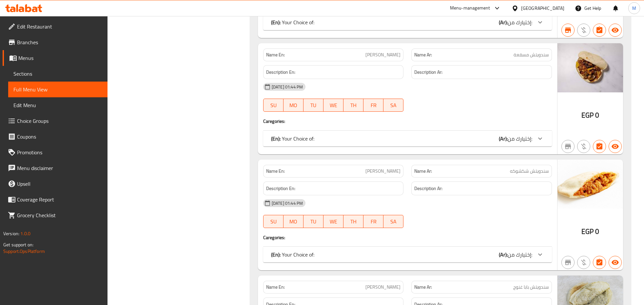
click at [534, 168] on span "سندويتش شكشوكه" at bounding box center [529, 171] width 39 height 7
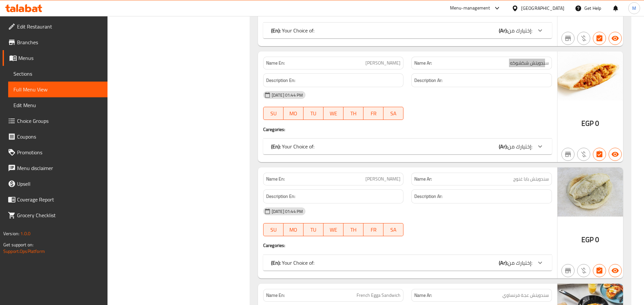
scroll to position [16066, 0]
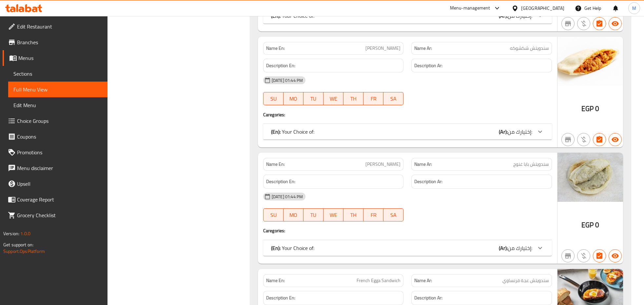
click at [535, 161] on span "سندويتش بابا غنوج" at bounding box center [531, 164] width 36 height 7
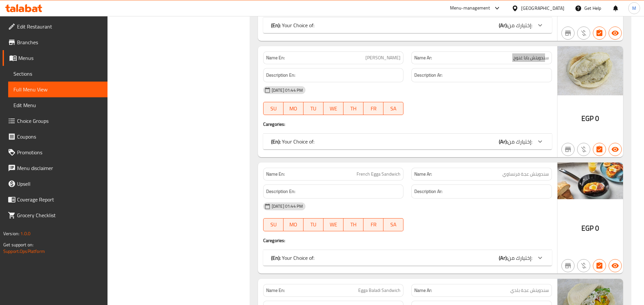
scroll to position [16189, 0]
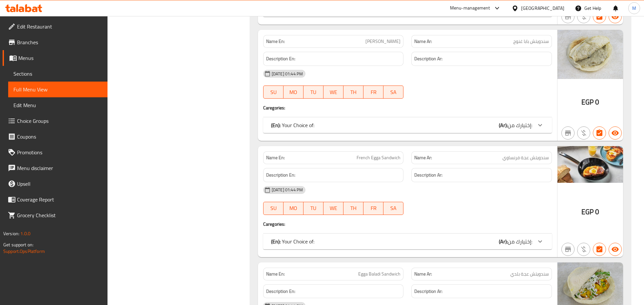
click at [527, 154] on span "سندويتش عجة فرنساوي" at bounding box center [526, 157] width 47 height 7
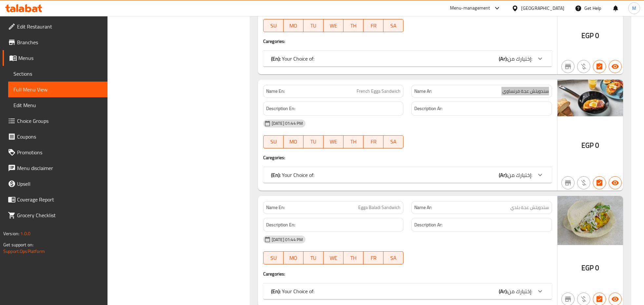
scroll to position [16271, 0]
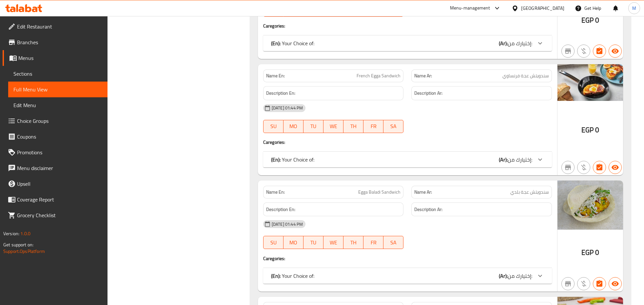
click at [535, 189] on span "سندويتش عجة بلدي" at bounding box center [529, 192] width 39 height 7
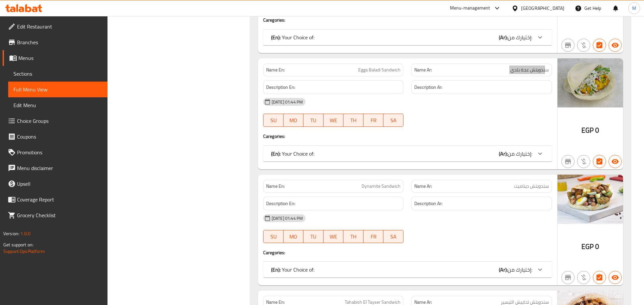
scroll to position [16394, 0]
click at [529, 182] on span "سندويتش ديناميت" at bounding box center [531, 185] width 35 height 7
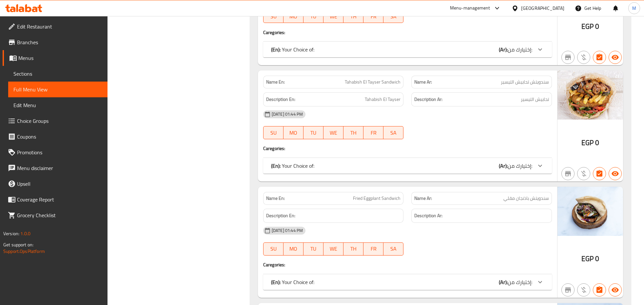
scroll to position [16639, 0]
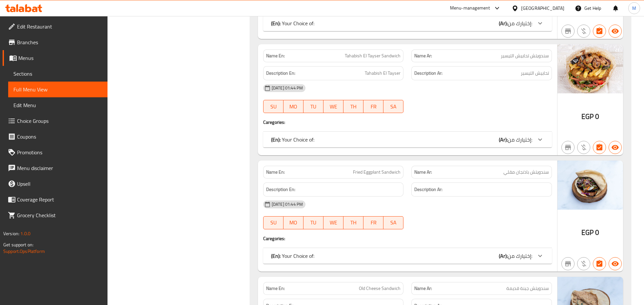
click at [530, 169] on span "سندويتش باذنجان مقلي" at bounding box center [526, 172] width 46 height 7
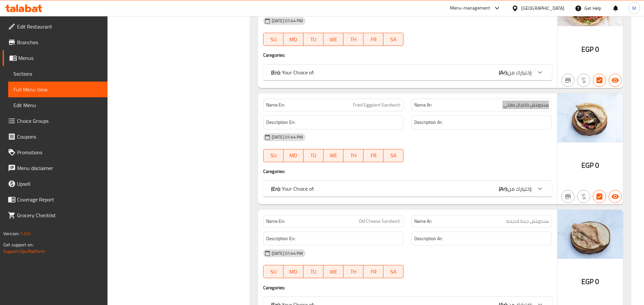
scroll to position [16721, 0]
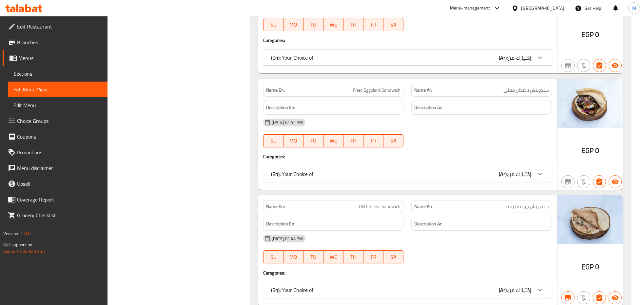
click at [535, 203] on span "سندويتش جبنة قديمة" at bounding box center [527, 206] width 43 height 7
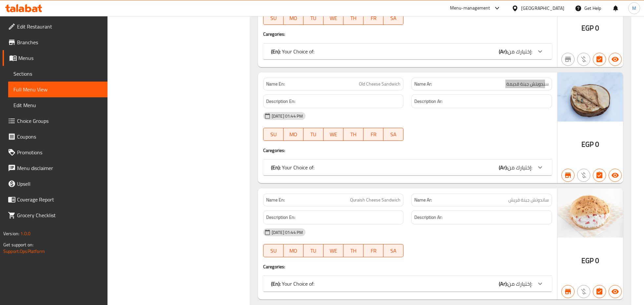
scroll to position [16844, 0]
click at [539, 196] on span "ساندوتش جبنة قريش" at bounding box center [528, 199] width 41 height 7
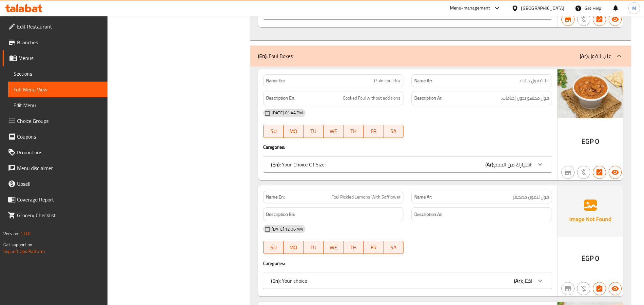
scroll to position [17131, 0]
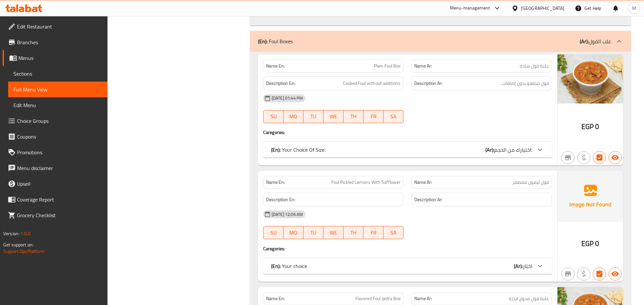
click at [533, 179] on span "فول ليمون معصفر" at bounding box center [531, 182] width 36 height 7
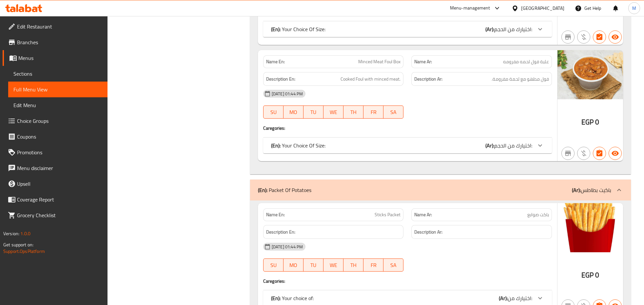
scroll to position [18729, 0]
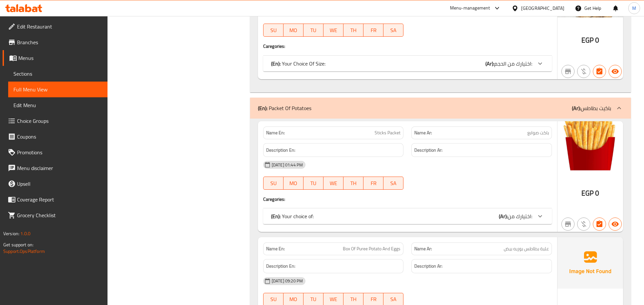
click at [538, 127] on div "Name Ar: باكت صوابع" at bounding box center [481, 133] width 141 height 13
click at [538, 129] on span "باكت صوابع" at bounding box center [538, 132] width 22 height 7
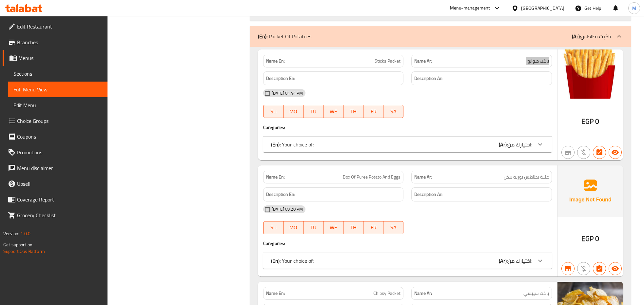
scroll to position [18811, 0]
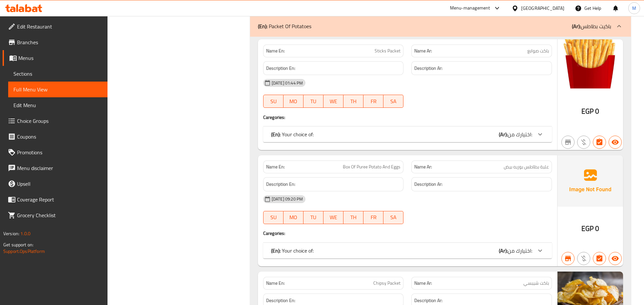
click at [522, 164] on span "علبة بطاطس بوريه بيض" at bounding box center [526, 167] width 45 height 7
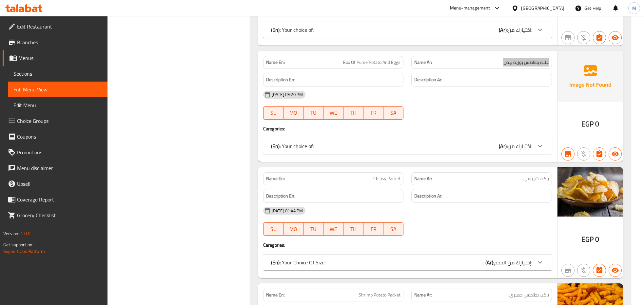
scroll to position [18934, 0]
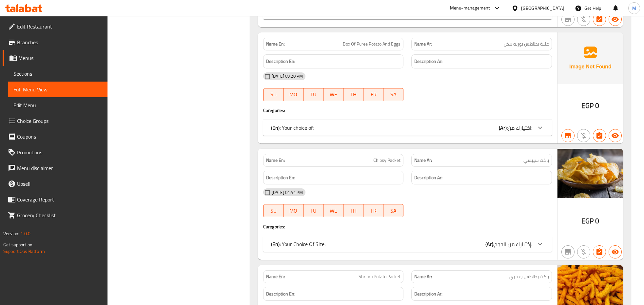
click at [535, 157] on span "باكت شيبسي" at bounding box center [536, 160] width 26 height 7
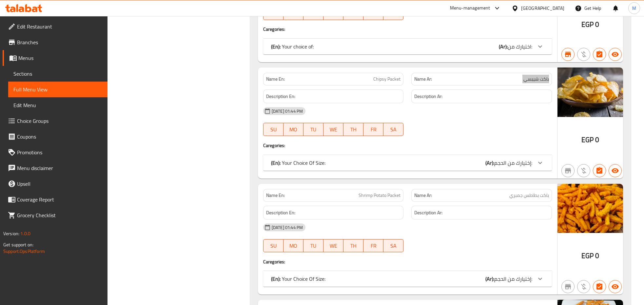
scroll to position [19016, 0]
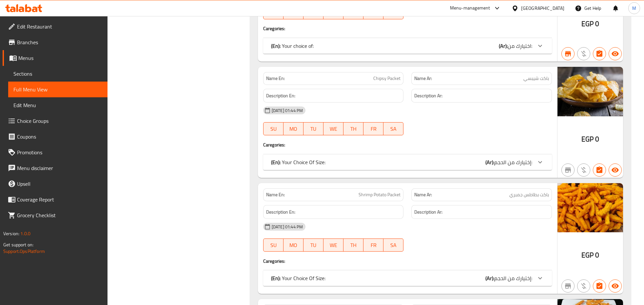
click at [531, 191] on span "باكت بطاطس جمبري" at bounding box center [529, 194] width 40 height 7
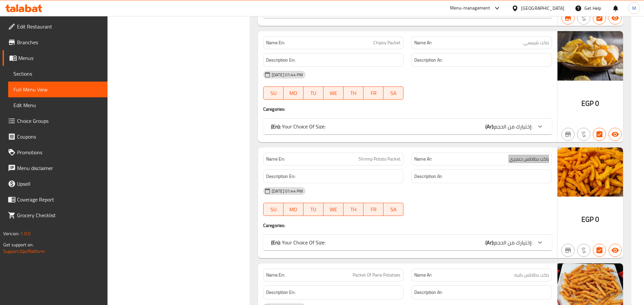
scroll to position [19098, 0]
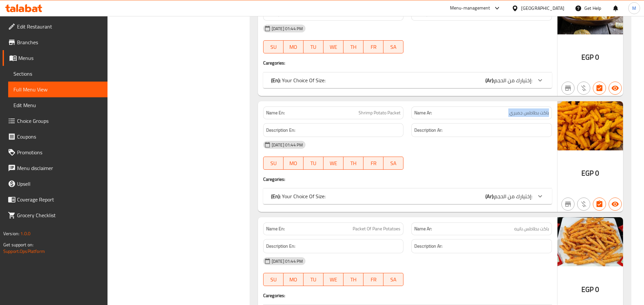
click at [528, 226] on span "باكت بطاطس بانيه" at bounding box center [531, 229] width 35 height 7
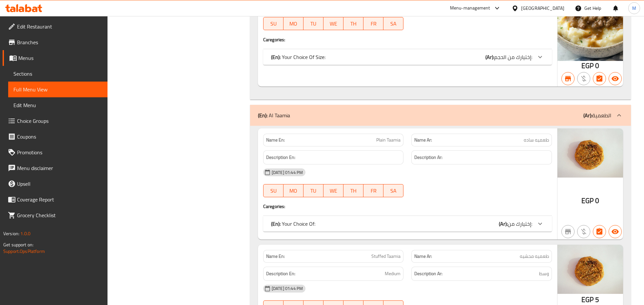
scroll to position [19590, 0]
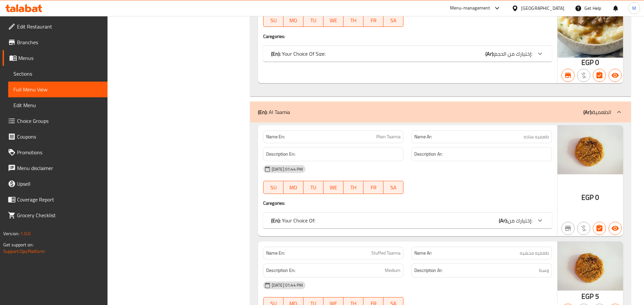
click at [538, 133] on span "طعميه ساده" at bounding box center [536, 136] width 25 height 7
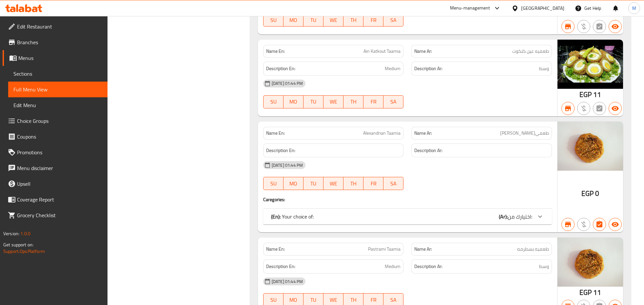
scroll to position [19958, 0]
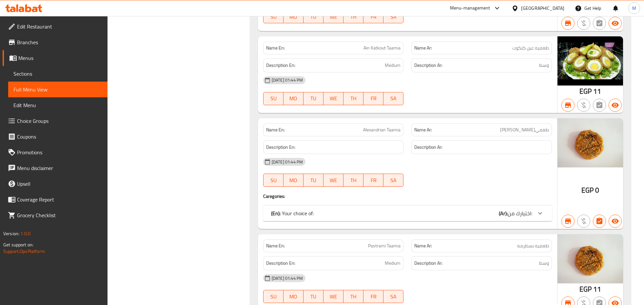
click at [535, 127] on span "طعميه اسكندراني" at bounding box center [524, 130] width 49 height 7
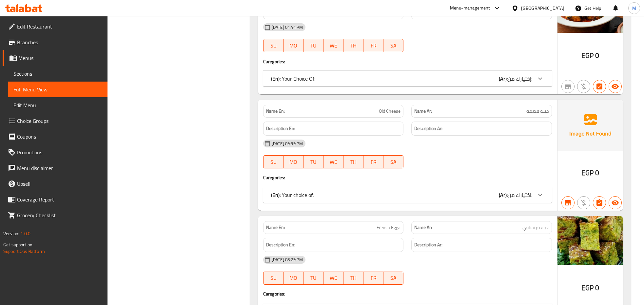
scroll to position [20614, 0]
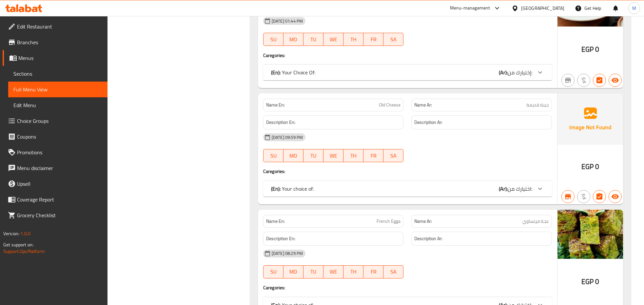
click at [533, 102] on span "جبنة قديمة" at bounding box center [537, 105] width 23 height 7
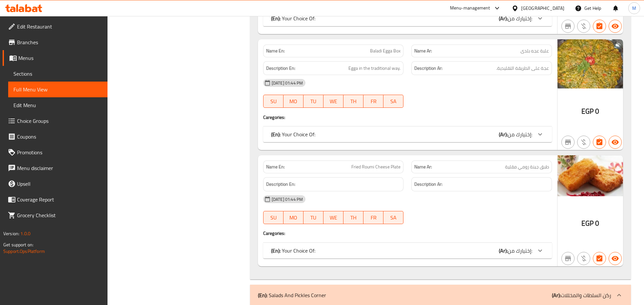
scroll to position [21966, 0]
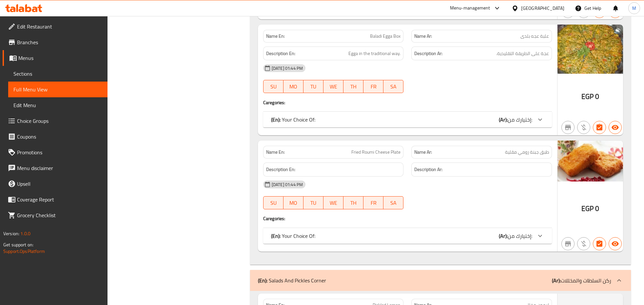
click at [524, 149] on span "طبق جبنة رومي مقلية" at bounding box center [527, 152] width 44 height 7
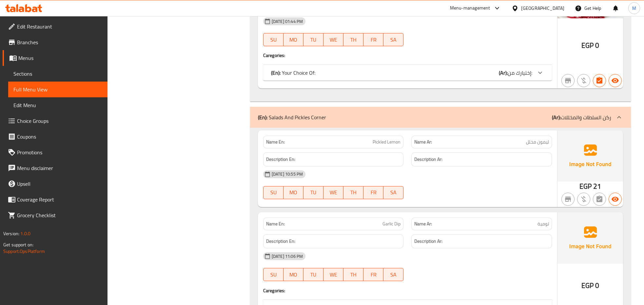
scroll to position [22130, 0]
click at [531, 138] on span "ليمون مخلل" at bounding box center [537, 141] width 23 height 7
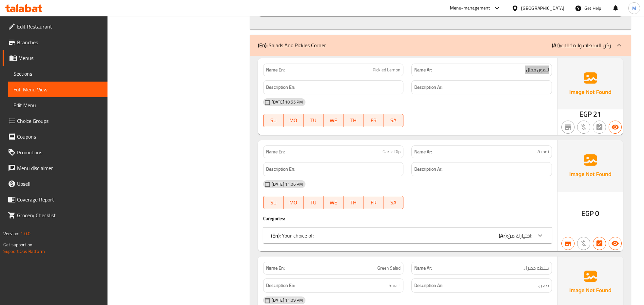
scroll to position [22212, 0]
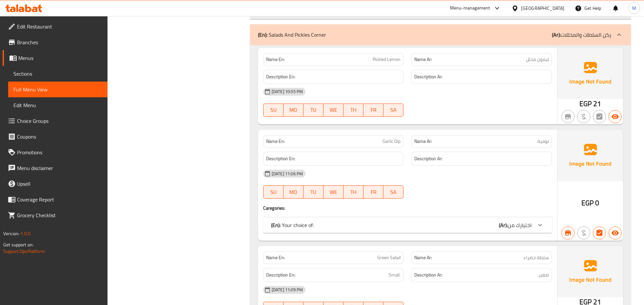
click at [545, 138] on span "تومية" at bounding box center [543, 141] width 11 height 7
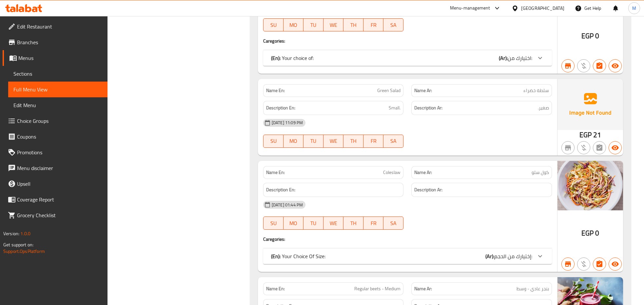
scroll to position [22417, 0]
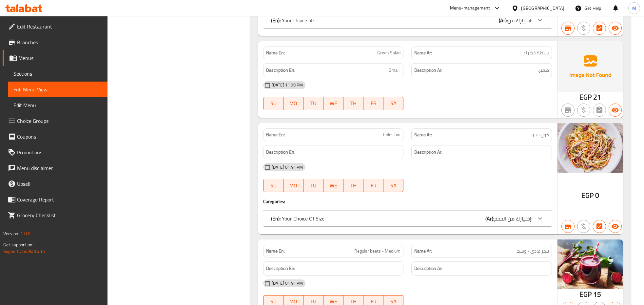
click at [540, 131] on span "كول سلو" at bounding box center [540, 134] width 17 height 7
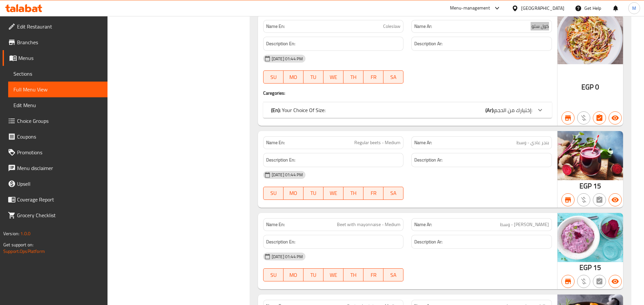
scroll to position [22540, 0]
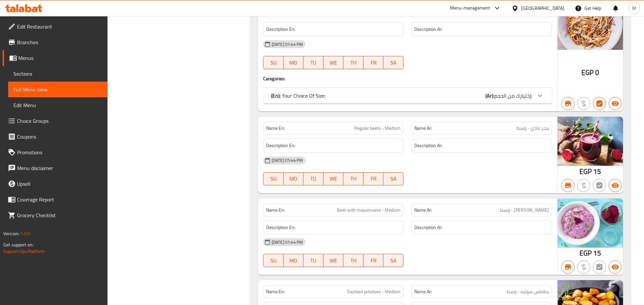
click at [530, 125] on span "بنجر عادي - وسط" at bounding box center [533, 128] width 32 height 7
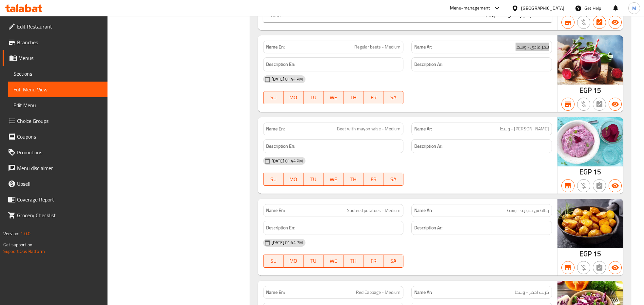
scroll to position [22622, 0]
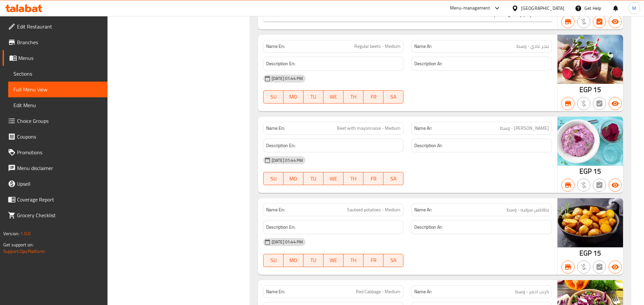
click at [540, 125] on span "بنجر مايونيز - وسط" at bounding box center [524, 128] width 49 height 7
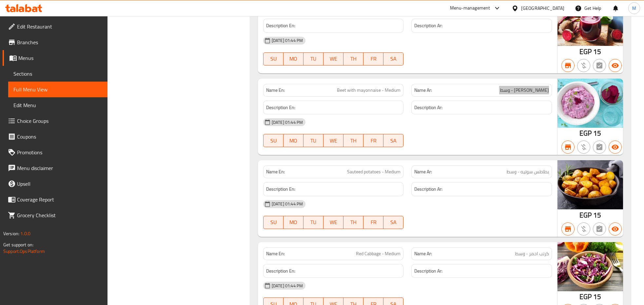
scroll to position [22704, 0]
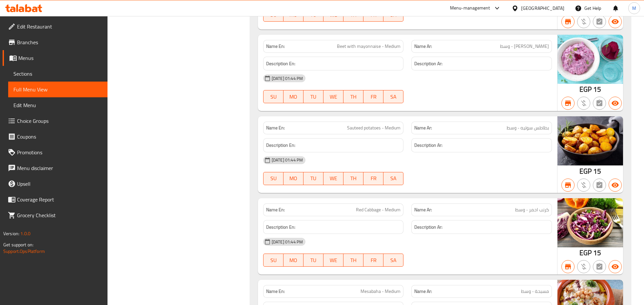
click at [532, 125] on span "بطاطس سوتيه - وسط" at bounding box center [528, 128] width 42 height 7
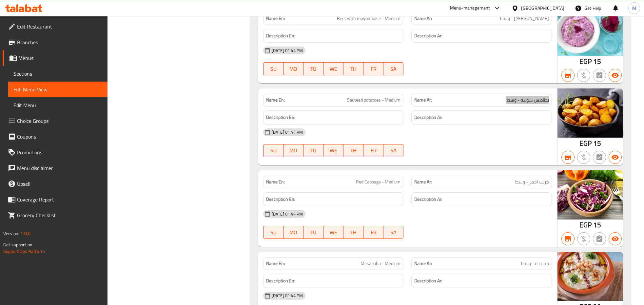
scroll to position [22745, 0]
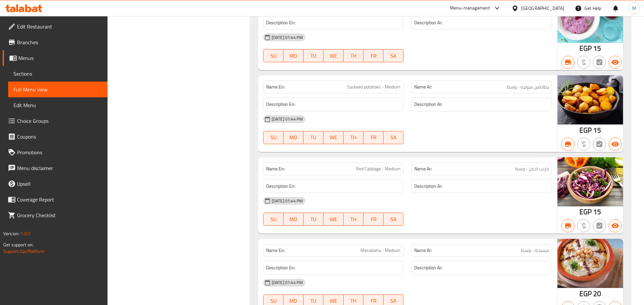
click at [530, 166] on span "كرنب احمر - وسط" at bounding box center [532, 169] width 34 height 7
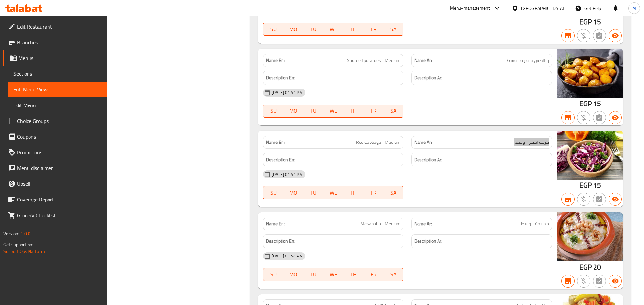
scroll to position [22786, 0]
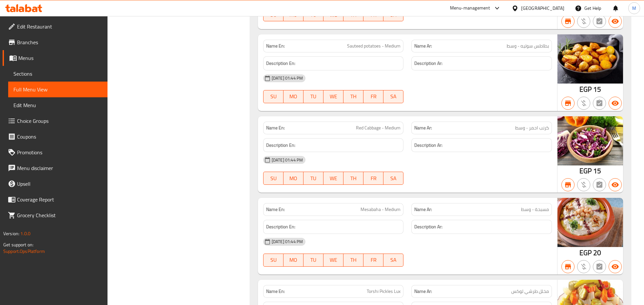
click at [533, 206] on span "مسبحة - وسط" at bounding box center [535, 209] width 28 height 7
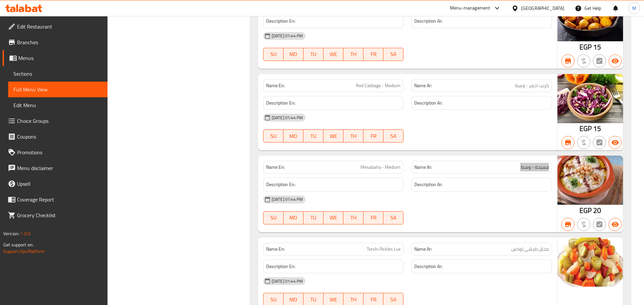
scroll to position [22908, 0]
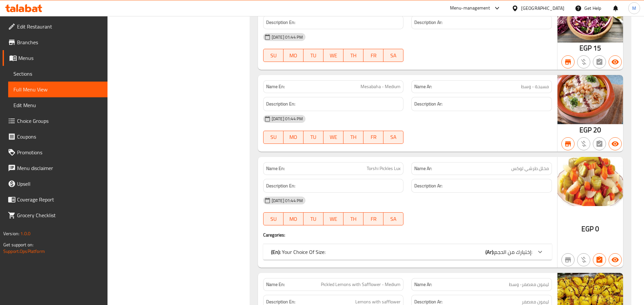
click at [534, 165] on span "مخلل طرشي لوكس" at bounding box center [530, 168] width 38 height 7
click at [471, 195] on div "20-06-2024 01:44 PM SU MO TU WE TH FR SA" at bounding box center [407, 211] width 297 height 37
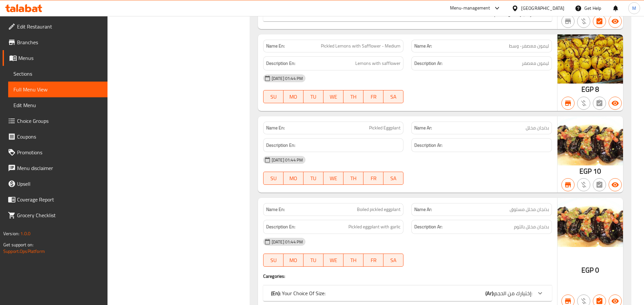
scroll to position [23154, 0]
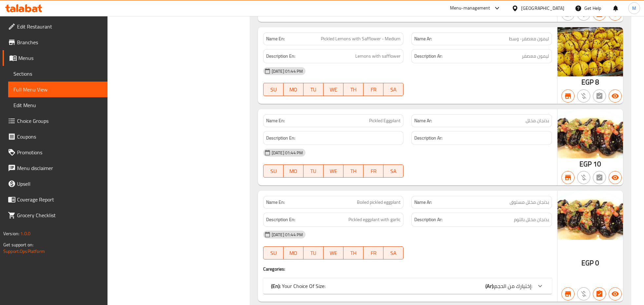
click at [534, 117] on span "بذنجان مخلل" at bounding box center [537, 120] width 23 height 7
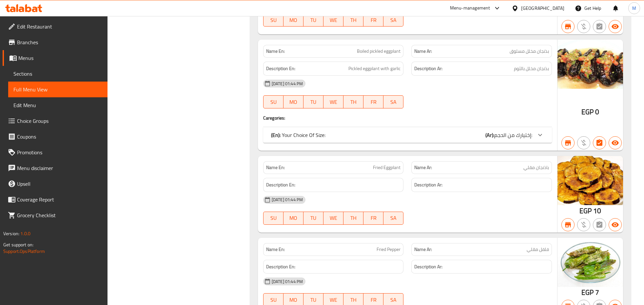
scroll to position [23318, 0]
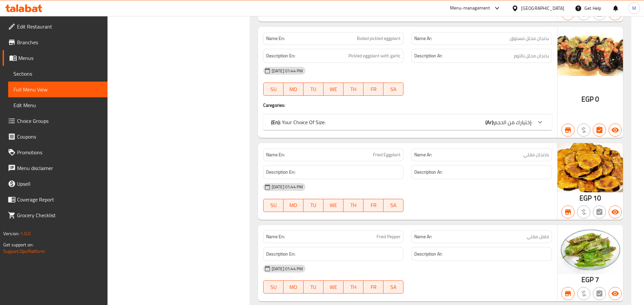
click at [534, 151] on span "باذنجان مقلي" at bounding box center [536, 154] width 26 height 7
click at [537, 233] on span "فلفل مقلي" at bounding box center [538, 236] width 22 height 7
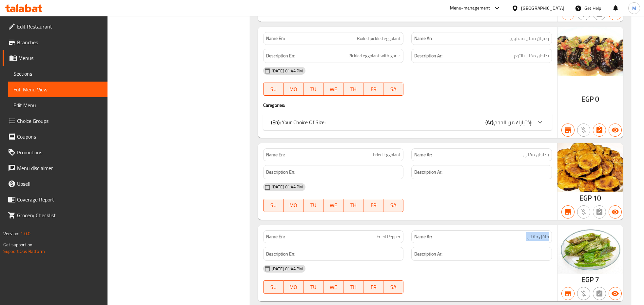
click at [537, 233] on span "فلفل مقلي" at bounding box center [538, 236] width 22 height 7
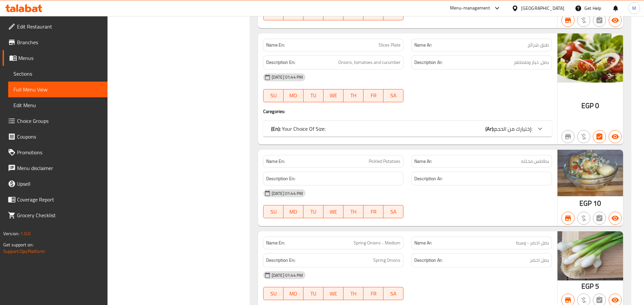
scroll to position [23605, 0]
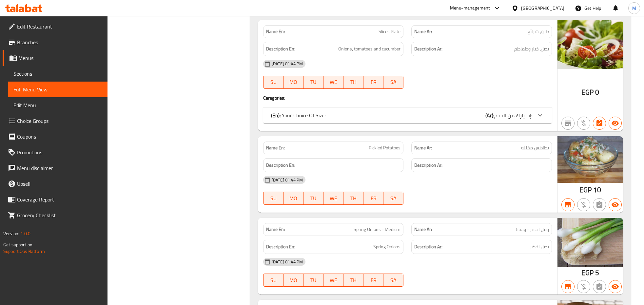
click at [530, 145] on span "بطاطس مخلله" at bounding box center [535, 148] width 28 height 7
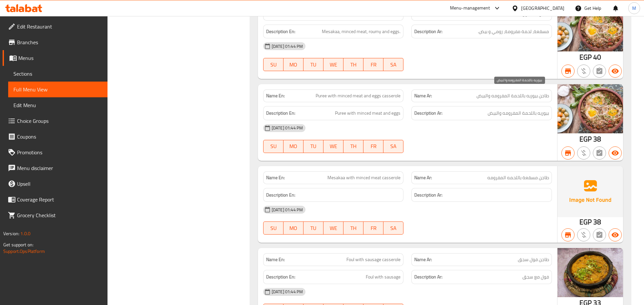
scroll to position [24711, 0]
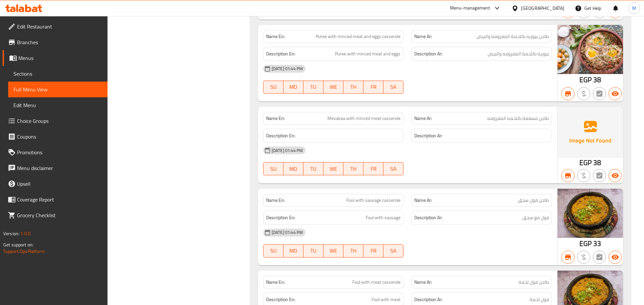
click at [532, 115] on span "طاجن مسقعة باللحمه المفرومه" at bounding box center [518, 118] width 62 height 7
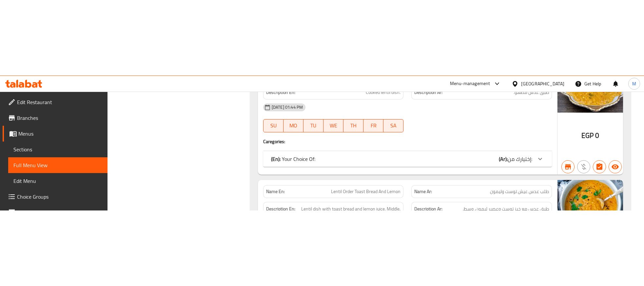
scroll to position [25110, 0]
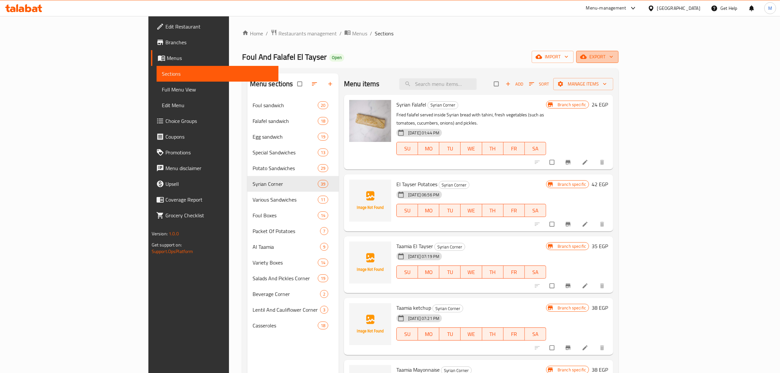
click at [614, 56] on span "export" at bounding box center [598, 57] width 32 height 8
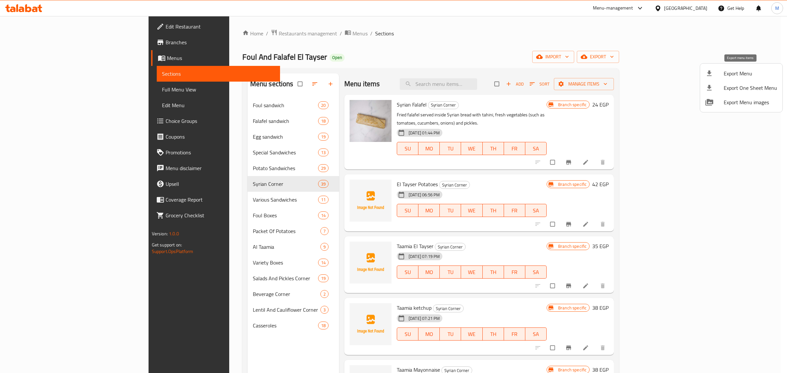
click at [650, 71] on span "Export Menu" at bounding box center [749, 73] width 53 height 8
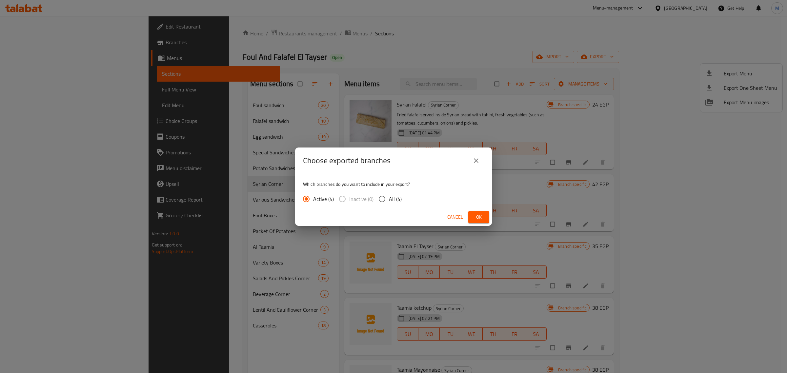
click at [393, 134] on span "All (4)" at bounding box center [395, 199] width 13 height 8
click at [389, 134] on input "All (4)" at bounding box center [382, 199] width 14 height 14
radio input "true"
click at [476, 134] on span "Ok" at bounding box center [478, 217] width 10 height 8
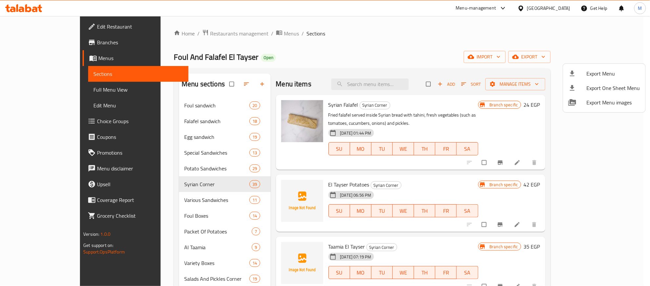
click at [561, 12] on div at bounding box center [325, 143] width 650 height 286
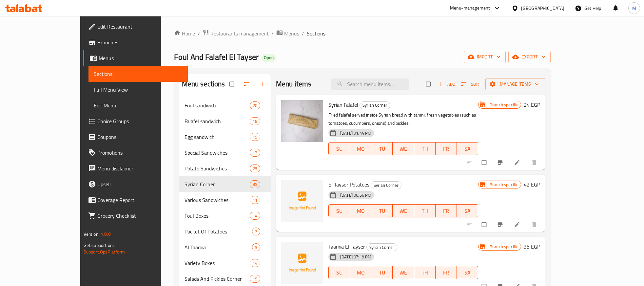
click at [561, 10] on div "[GEOGRAPHIC_DATA]" at bounding box center [542, 8] width 43 height 7
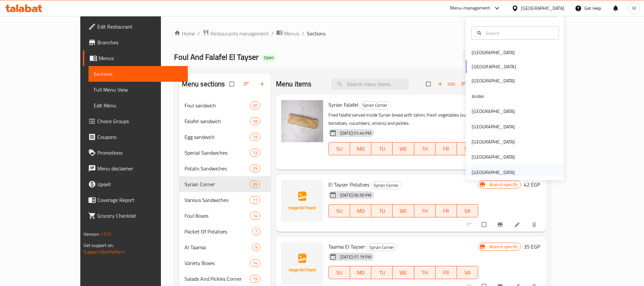
click at [509, 134] on div "United Arab Emirates" at bounding box center [493, 171] width 54 height 15
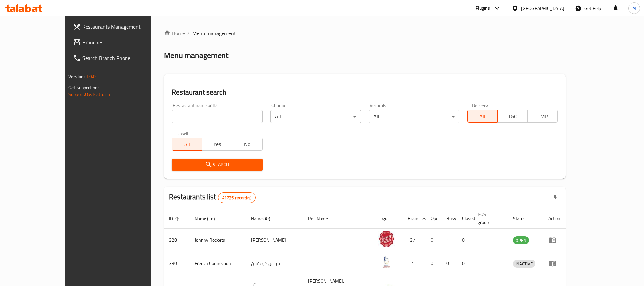
click at [82, 41] on span "Branches" at bounding box center [124, 42] width 85 height 8
click at [172, 115] on input "search" at bounding box center [217, 116] width 90 height 13
paste input "638694"
type input "638694"
click at [177, 168] on span "Search" at bounding box center [217, 164] width 80 height 8
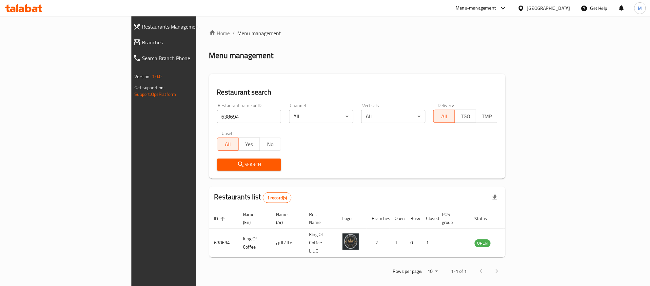
click at [268, 64] on div "Home / Menu management Menu management Restaurant search Restaurant name or ID …" at bounding box center [357, 154] width 297 height 250
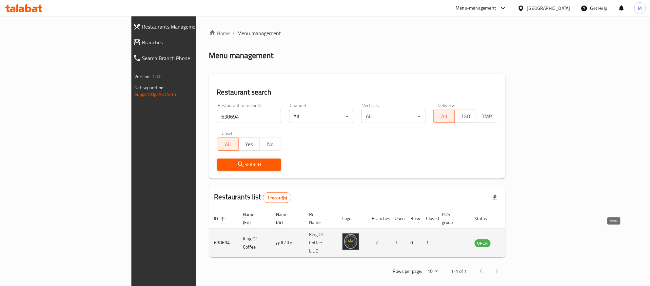
click at [517, 240] on icon "enhanced table" at bounding box center [512, 243] width 7 height 6
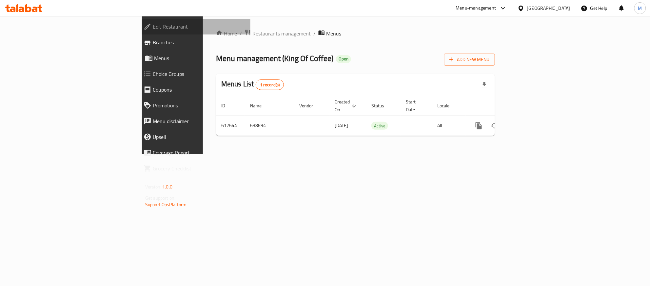
click at [153, 28] on span "Edit Restaurant" at bounding box center [199, 27] width 92 height 8
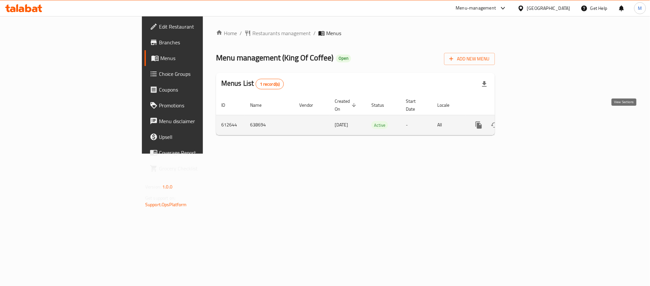
click at [530, 121] on icon "enhanced table" at bounding box center [526, 125] width 8 height 8
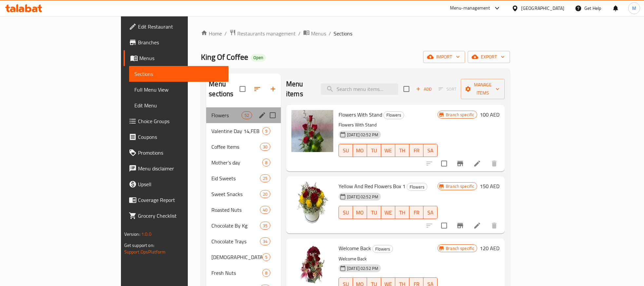
click at [206, 110] on div "Flowers 52" at bounding box center [243, 115] width 75 height 16
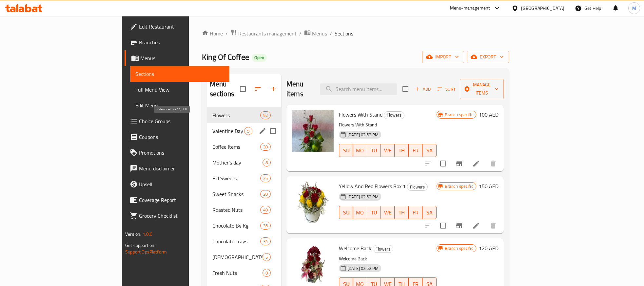
click at [212, 127] on span "Valentine Day 14,FEB" at bounding box center [228, 131] width 32 height 8
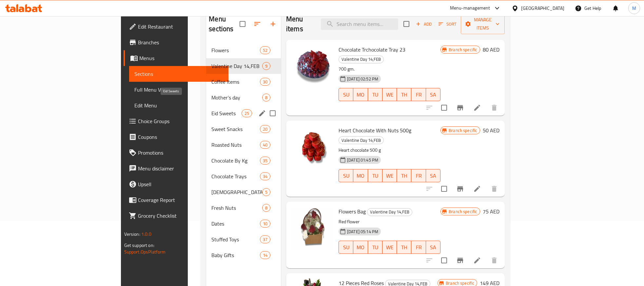
scroll to position [10, 0]
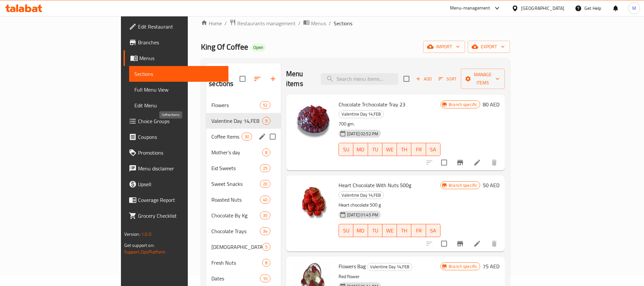
click at [211, 132] on span "Coffee Items" at bounding box center [226, 136] width 30 height 8
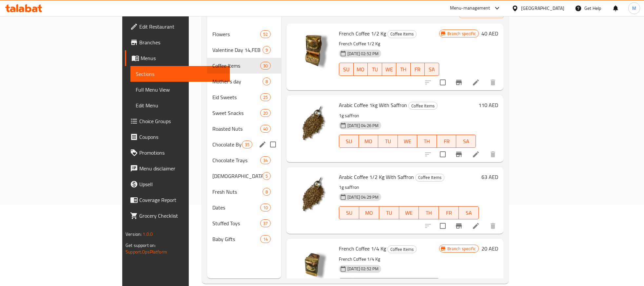
scroll to position [82, 0]
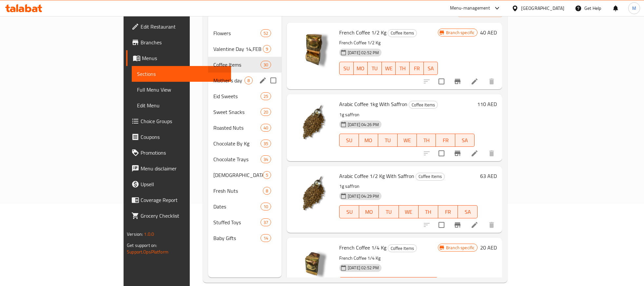
click at [213, 76] on span "Mother’s day" at bounding box center [228, 80] width 31 height 8
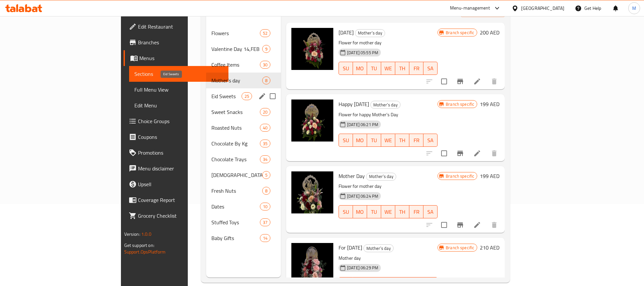
click at [211, 92] on span "Eid Sweets" at bounding box center [226, 96] width 30 height 8
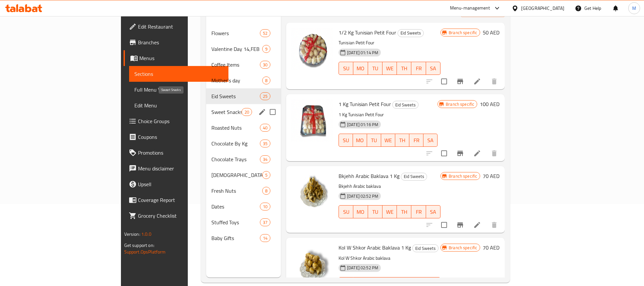
click at [211, 108] on span "Sweet Snacks" at bounding box center [226, 112] width 30 height 8
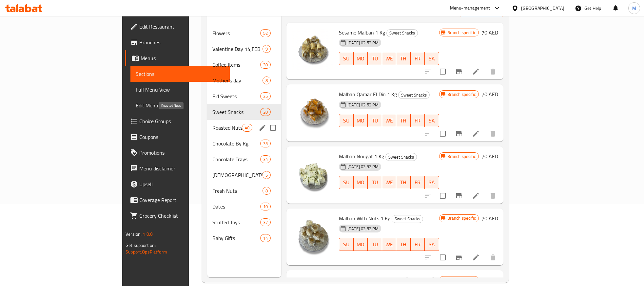
click at [212, 124] on span "Roasted Nuts" at bounding box center [227, 128] width 30 height 8
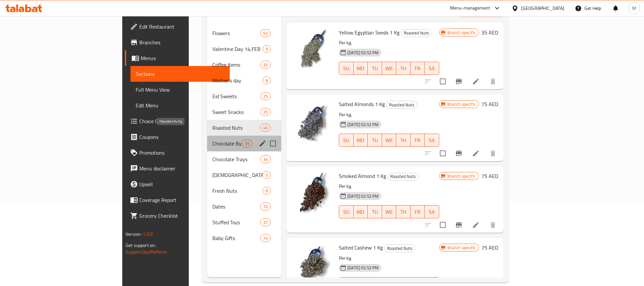
click at [212, 139] on span "Chocolate By Kg" at bounding box center [227, 143] width 30 height 8
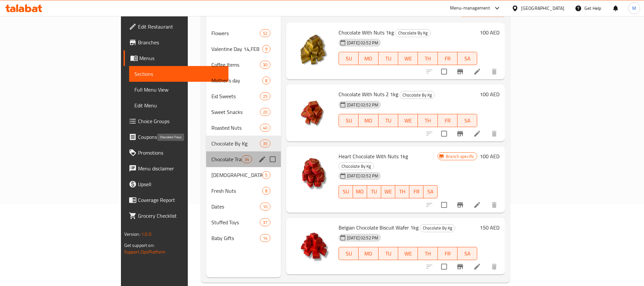
click at [211, 155] on span "Chocolate Trays" at bounding box center [226, 159] width 30 height 8
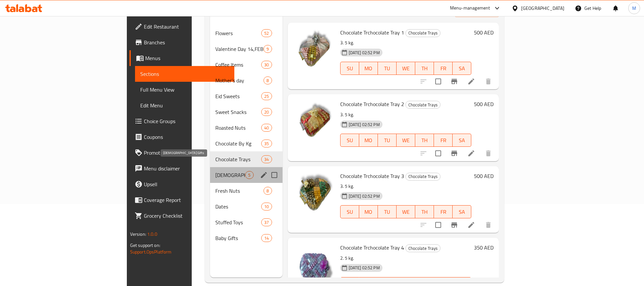
click at [215, 171] on span "Islamic Gifts" at bounding box center [230, 175] width 30 height 8
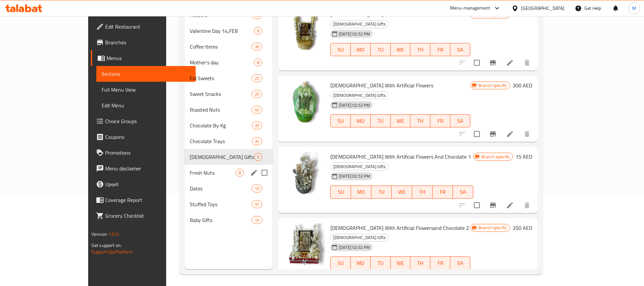
scroll to position [92, 0]
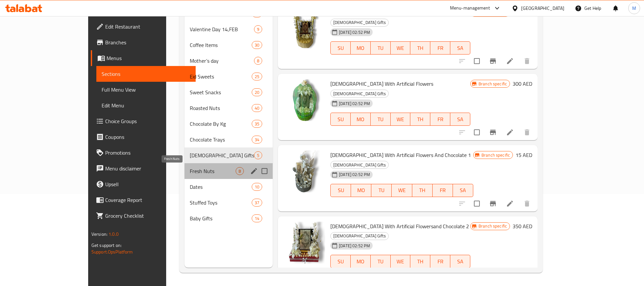
click at [190, 171] on span "Fresh Nuts" at bounding box center [213, 171] width 46 height 8
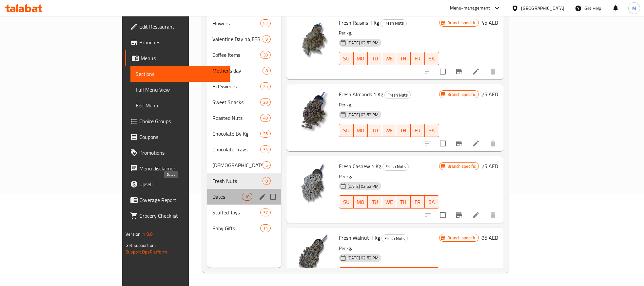
click at [212, 192] on span "Dates" at bounding box center [227, 196] width 30 height 8
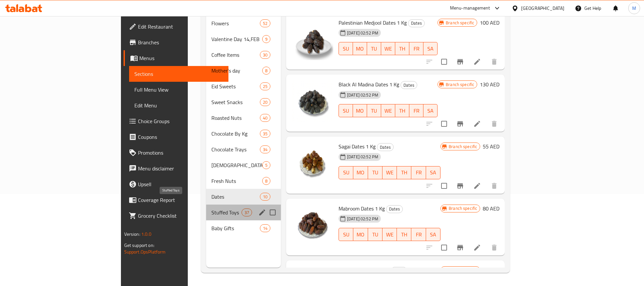
click at [211, 208] on span "Stuffed Toys" at bounding box center [226, 212] width 30 height 8
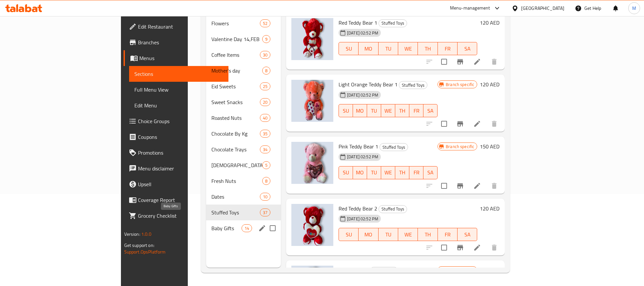
click at [211, 224] on span "Baby Gifts" at bounding box center [226, 228] width 30 height 8
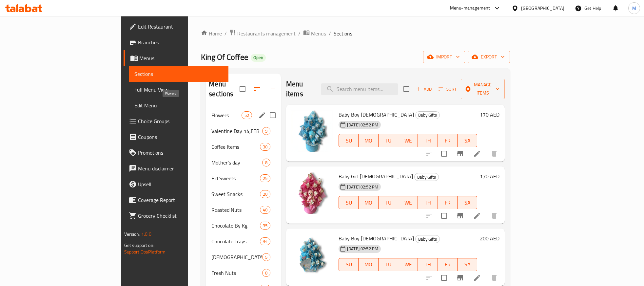
click at [211, 111] on span "Flowers" at bounding box center [226, 115] width 30 height 8
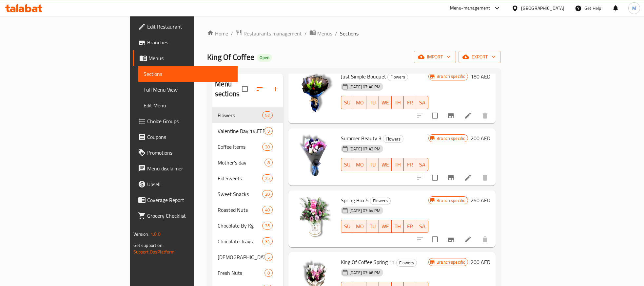
scroll to position [2622, 0]
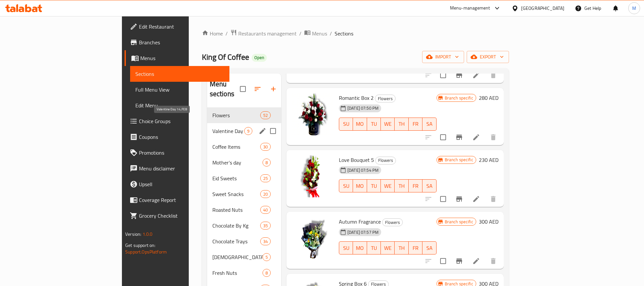
click at [212, 127] on span "Valentine Day 14,FEB" at bounding box center [228, 131] width 32 height 8
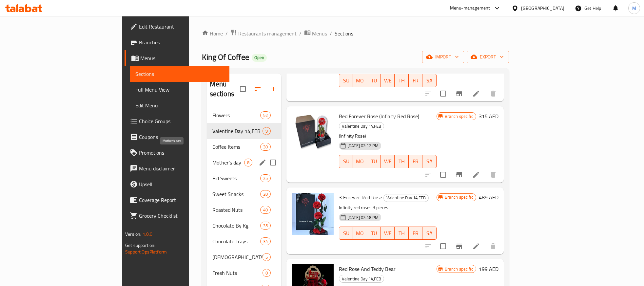
click at [212, 158] on span "Mother’s day" at bounding box center [228, 162] width 32 height 8
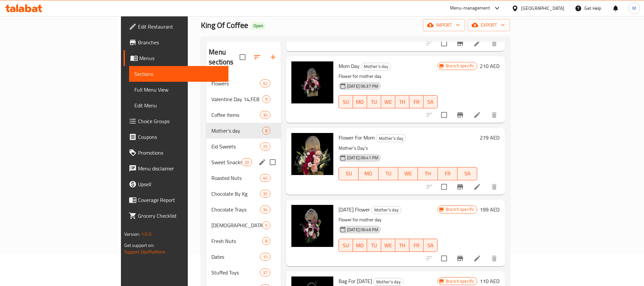
scroll to position [51, 0]
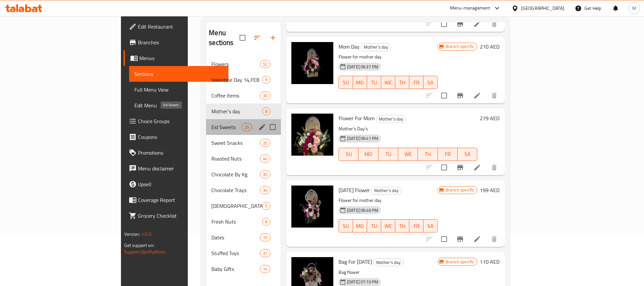
click at [211, 123] on span "Eid Sweets" at bounding box center [226, 127] width 30 height 8
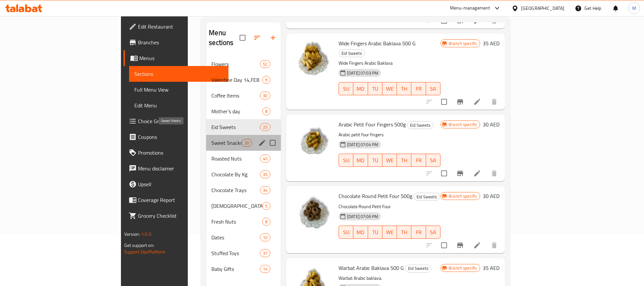
click at [211, 139] on span "Sweet Snacks" at bounding box center [226, 143] width 30 height 8
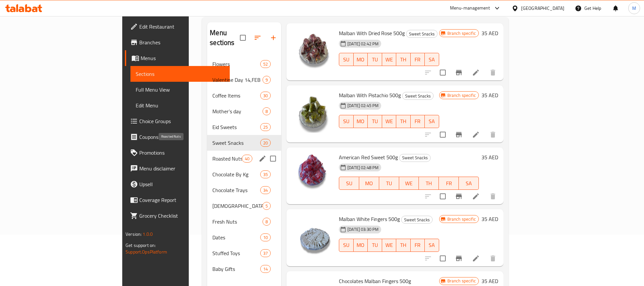
scroll to position [92, 0]
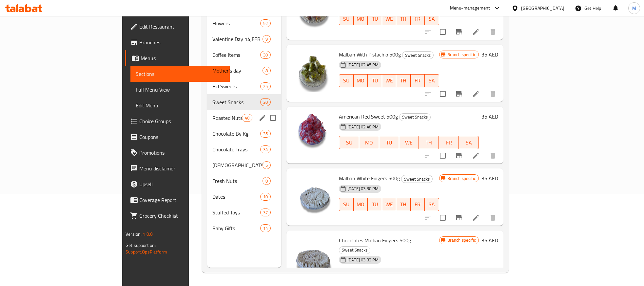
click at [207, 112] on div "Roasted Nuts 40" at bounding box center [244, 118] width 74 height 16
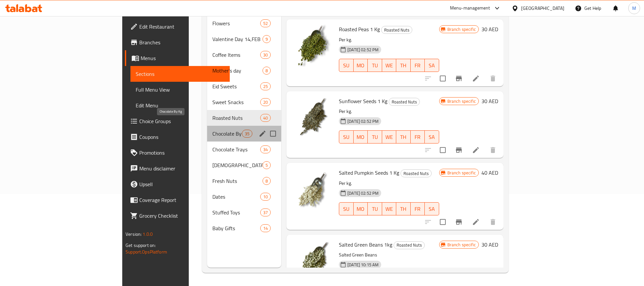
click at [212, 129] on span "Chocolate By Kg" at bounding box center [227, 133] width 30 height 8
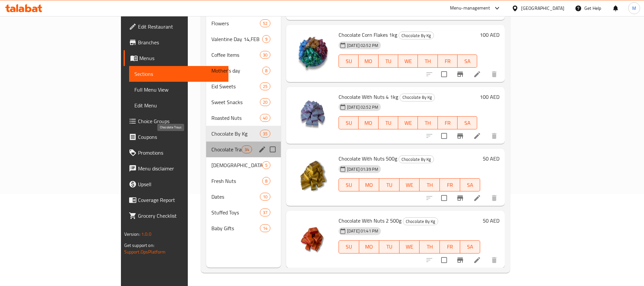
click at [211, 145] on span "Chocolate Trays" at bounding box center [226, 149] width 30 height 8
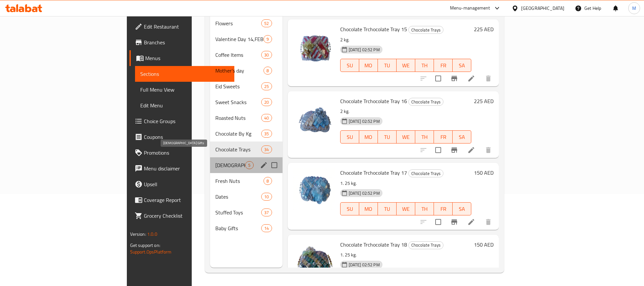
click at [215, 161] on span "Islamic Gifts" at bounding box center [230, 165] width 30 height 8
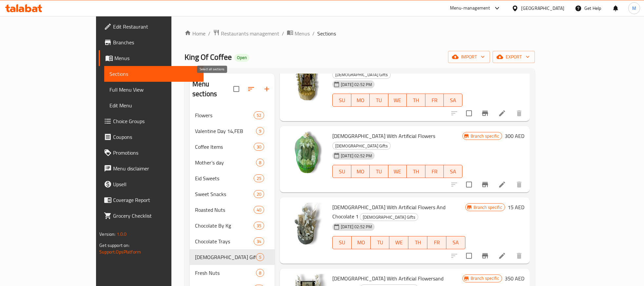
click at [229, 84] on input "checkbox" at bounding box center [236, 89] width 14 height 14
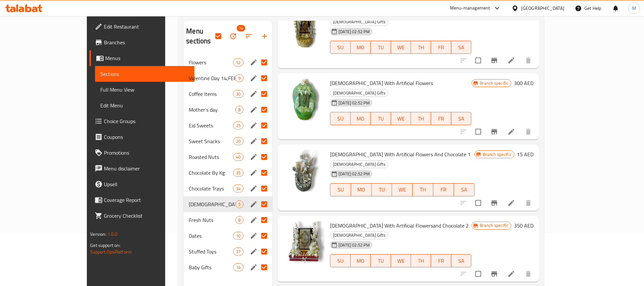
scroll to position [10, 0]
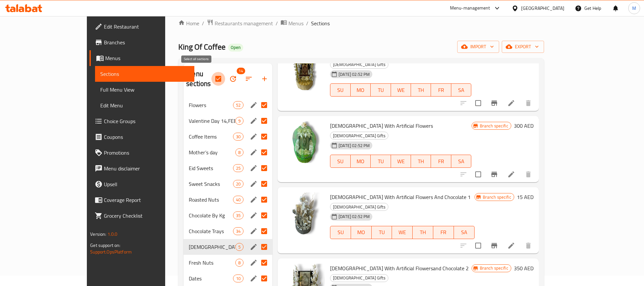
click at [211, 72] on input "checkbox" at bounding box center [218, 79] width 14 height 14
checkbox input "false"
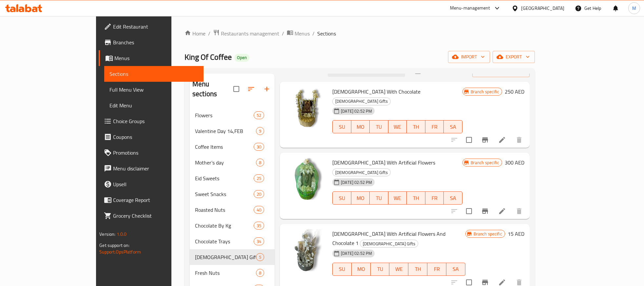
scroll to position [0, 0]
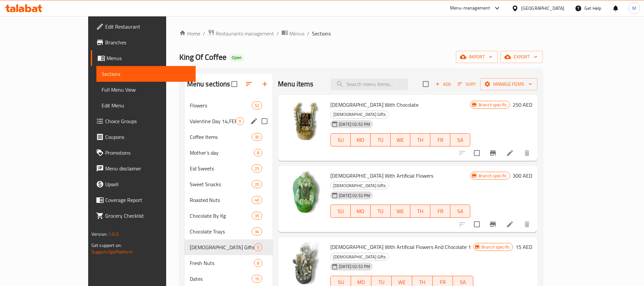
click at [185, 113] on div "Valentine Day 14,FEB 9" at bounding box center [229, 121] width 88 height 16
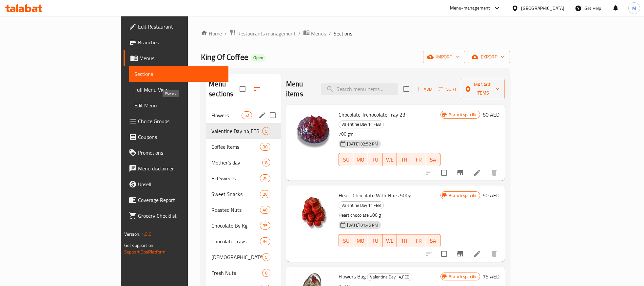
click at [211, 111] on span "Flowers" at bounding box center [226, 115] width 30 height 8
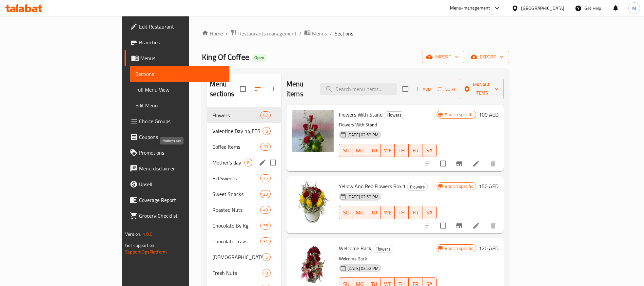
click at [212, 158] on span "Mother’s day" at bounding box center [228, 162] width 32 height 8
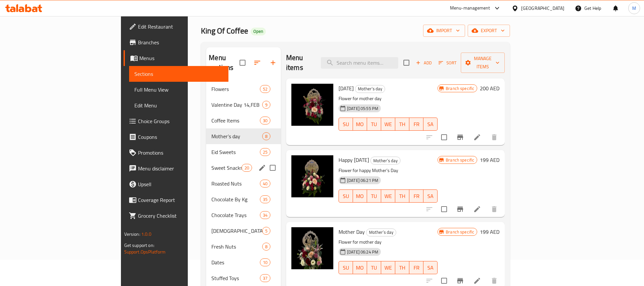
scroll to position [41, 0]
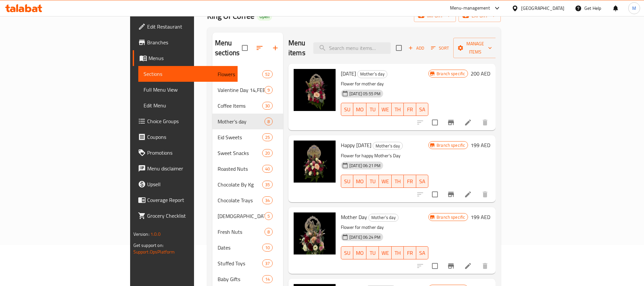
click at [147, 27] on span "Edit Restaurant" at bounding box center [189, 27] width 85 height 8
